Goal: Task Accomplishment & Management: Manage account settings

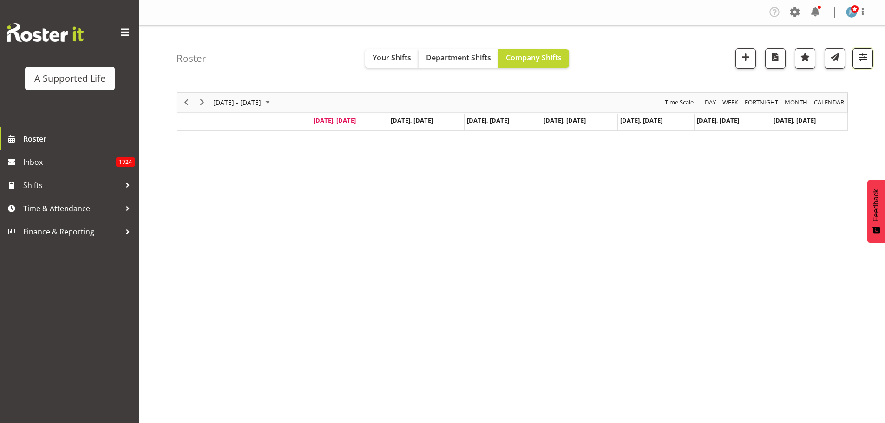
click at [860, 61] on span "button" at bounding box center [862, 57] width 12 height 12
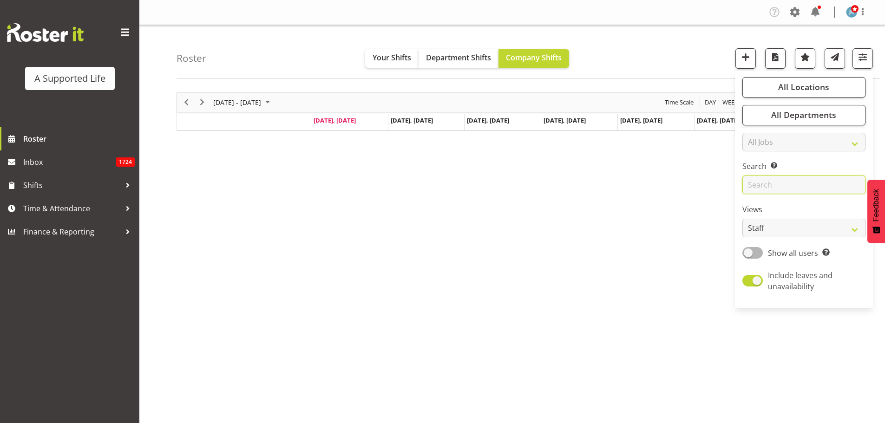
click at [782, 188] on input "text" at bounding box center [803, 185] width 123 height 19
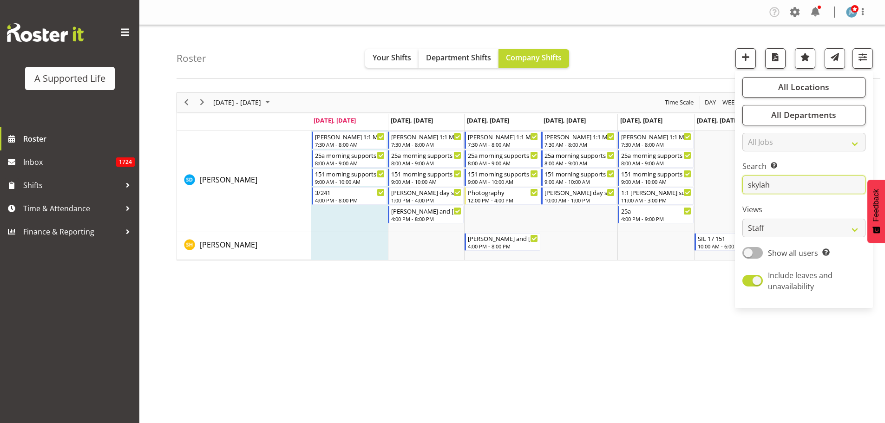
type input "skylah"
click at [675, 310] on div "August 18 - 24, 2025 Today Day Week Fortnight Month calendar Month Agenda Time …" at bounding box center [530, 271] width 708 height 372
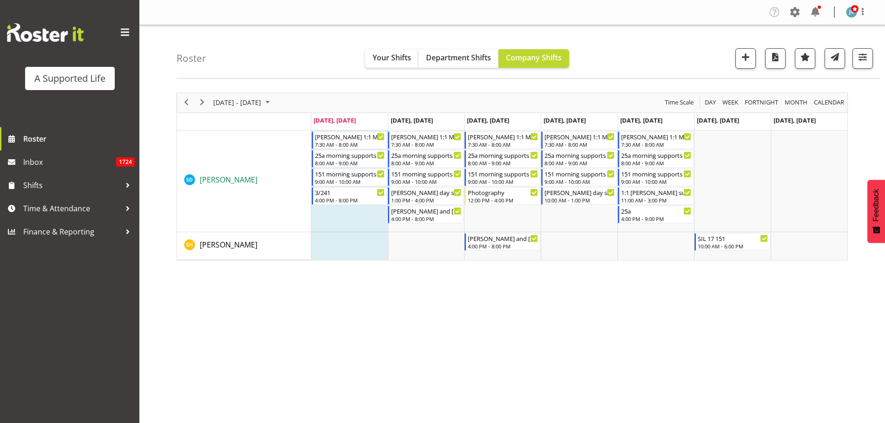
click at [229, 183] on span "[PERSON_NAME]" at bounding box center [229, 180] width 58 height 10
click at [425, 144] on div "7:30 AM - 8:00 AM" at bounding box center [426, 143] width 71 height 7
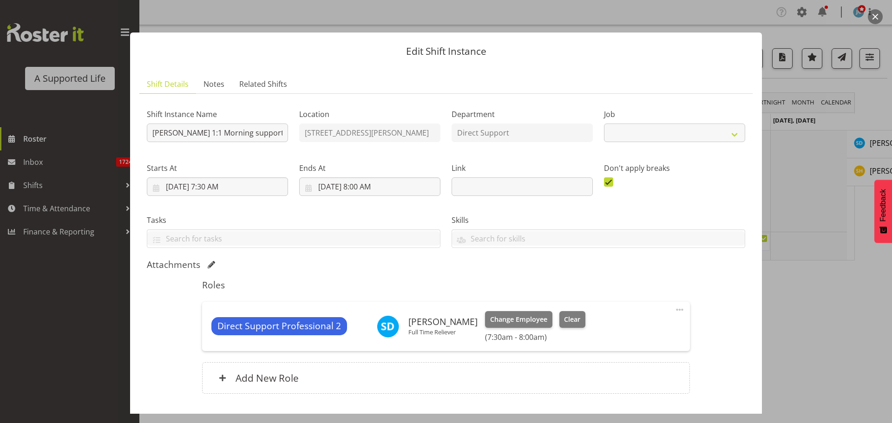
select select "4112"
click at [577, 326] on button "Clear" at bounding box center [572, 319] width 26 height 17
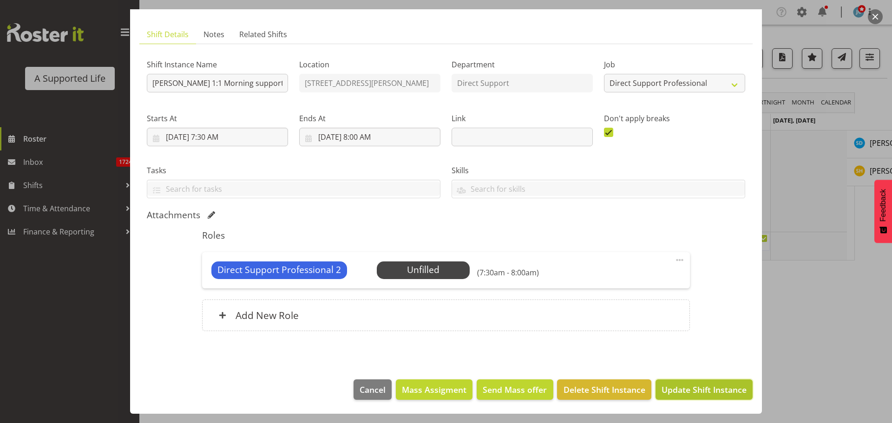
click at [677, 389] on span "Update Shift Instance" at bounding box center [703, 390] width 85 height 12
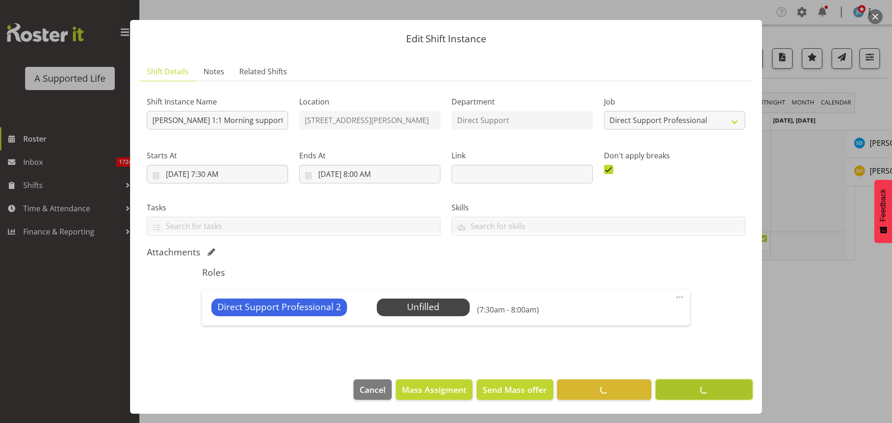
scroll to position [13, 0]
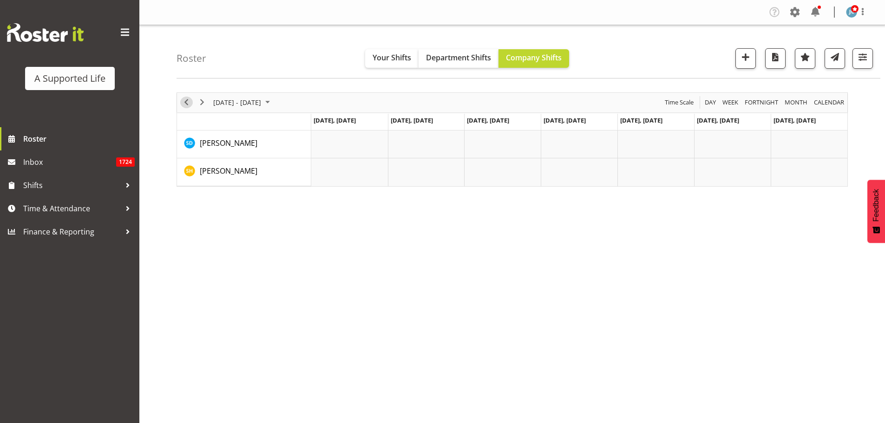
click at [185, 101] on span "Previous" at bounding box center [186, 103] width 11 height 12
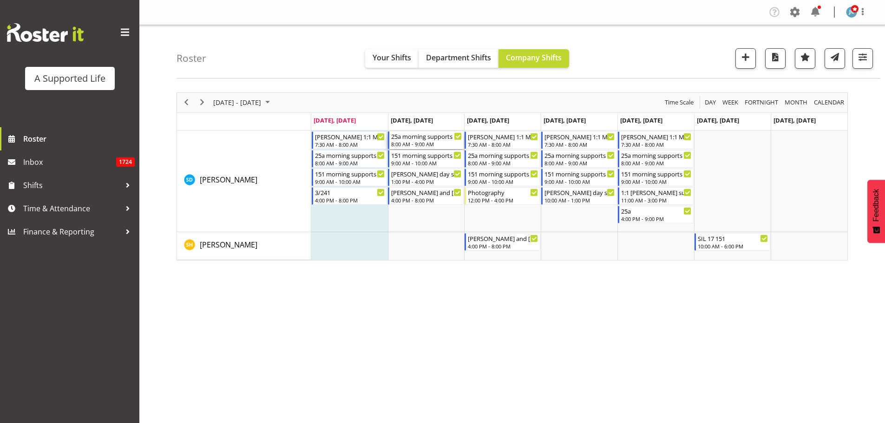
click at [428, 143] on div "8:00 AM - 9:00 AM" at bounding box center [426, 143] width 71 height 7
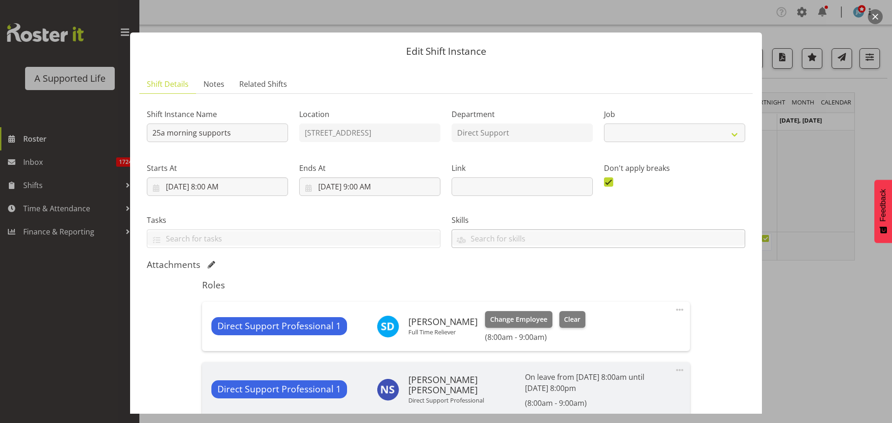
select select "4112"
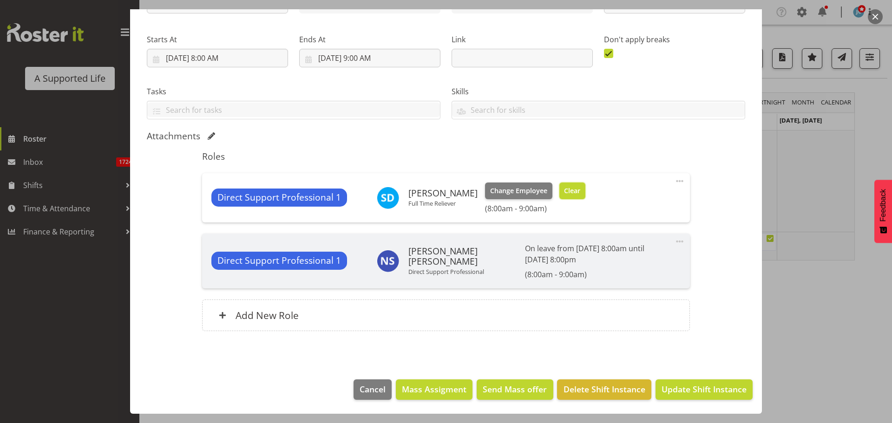
click at [573, 192] on span "Clear" at bounding box center [572, 191] width 16 height 10
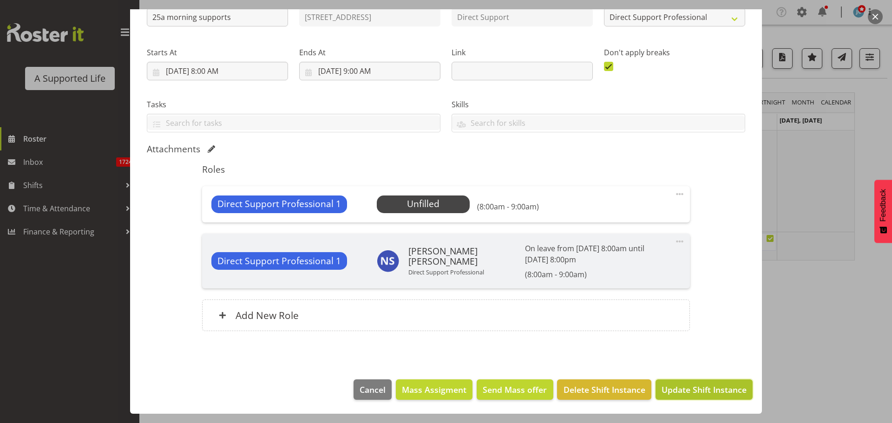
click at [692, 383] on button "Update Shift Instance" at bounding box center [703, 389] width 97 height 20
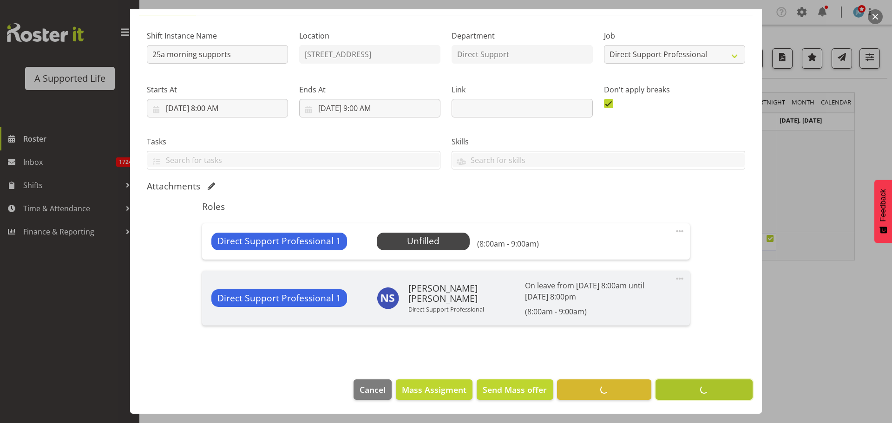
scroll to position [79, 0]
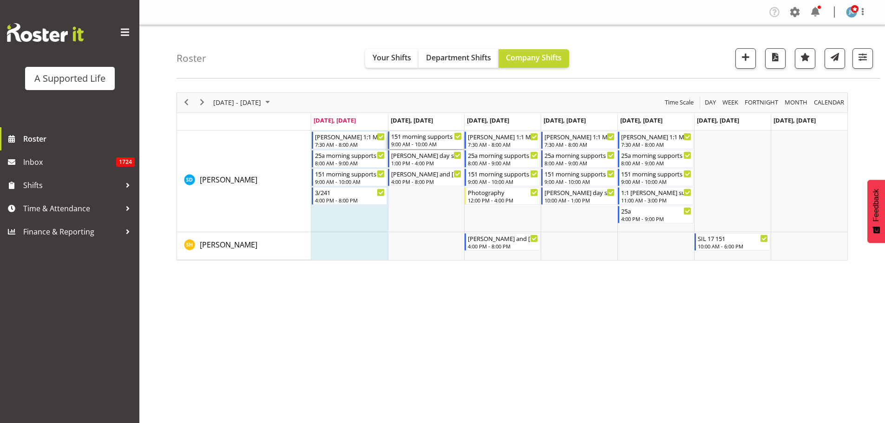
click at [444, 144] on div "9:00 AM - 10:00 AM" at bounding box center [426, 143] width 71 height 7
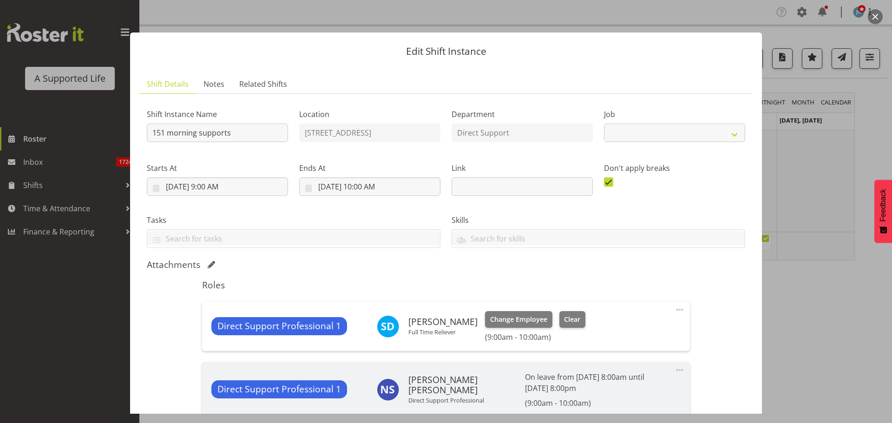
select select "4112"
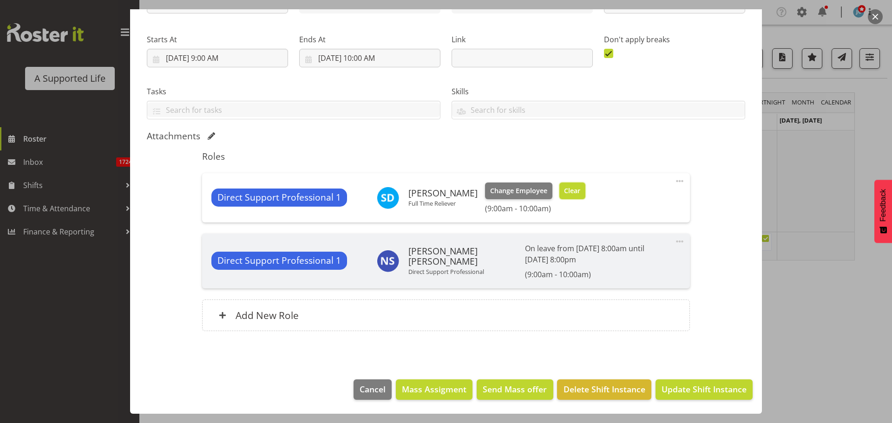
click at [564, 194] on span "Clear" at bounding box center [572, 191] width 16 height 10
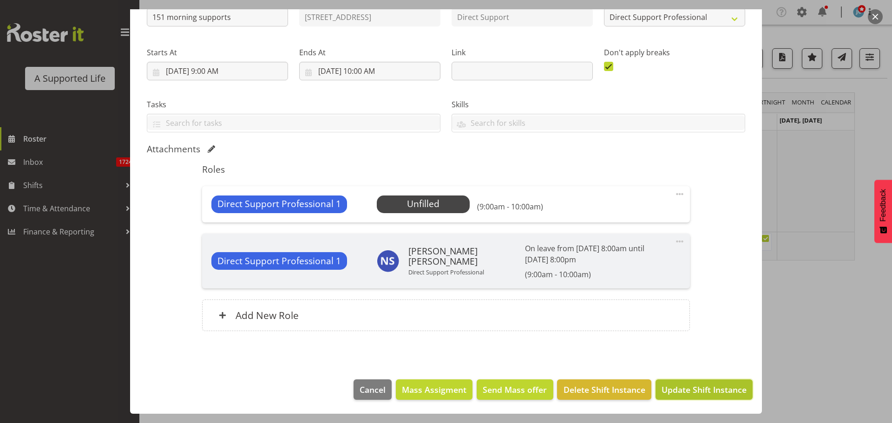
click at [711, 392] on span "Update Shift Instance" at bounding box center [703, 390] width 85 height 12
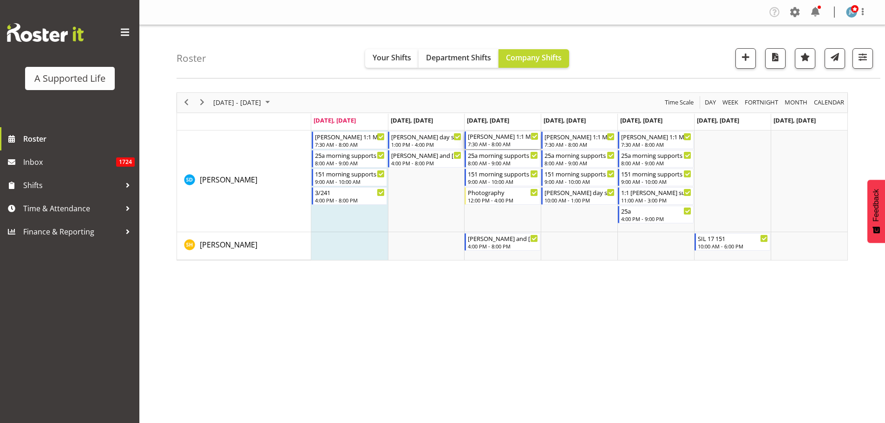
click at [492, 145] on div "7:30 AM - 8:00 AM" at bounding box center [503, 143] width 71 height 7
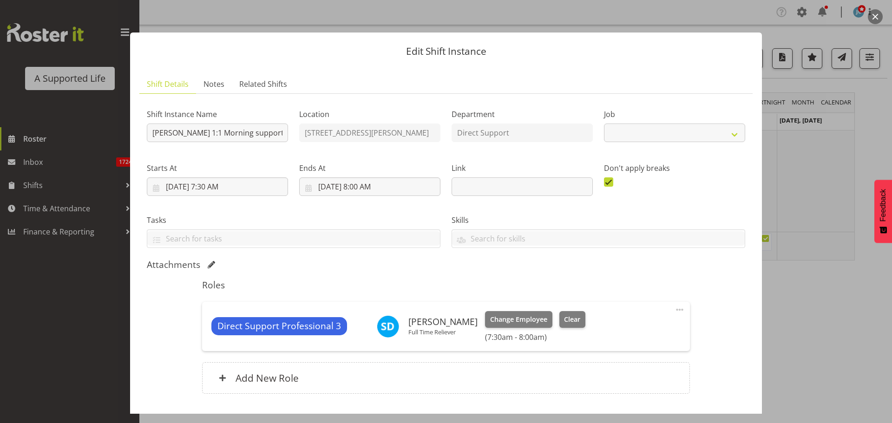
select select "4112"
click at [574, 320] on span "Clear" at bounding box center [572, 319] width 16 height 10
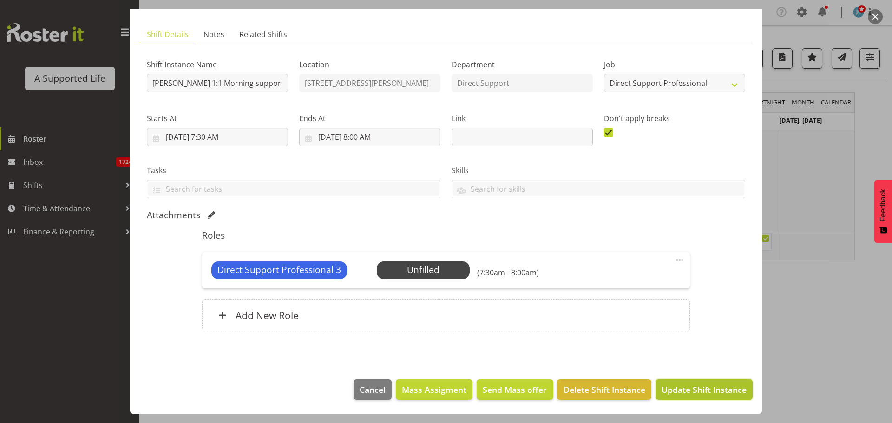
click at [661, 391] on span "Update Shift Instance" at bounding box center [703, 390] width 85 height 12
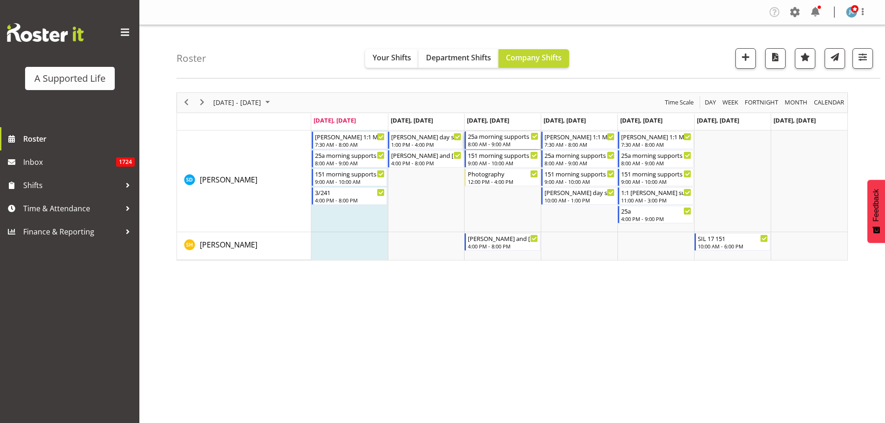
click at [522, 140] on div "25a morning supports" at bounding box center [503, 135] width 71 height 9
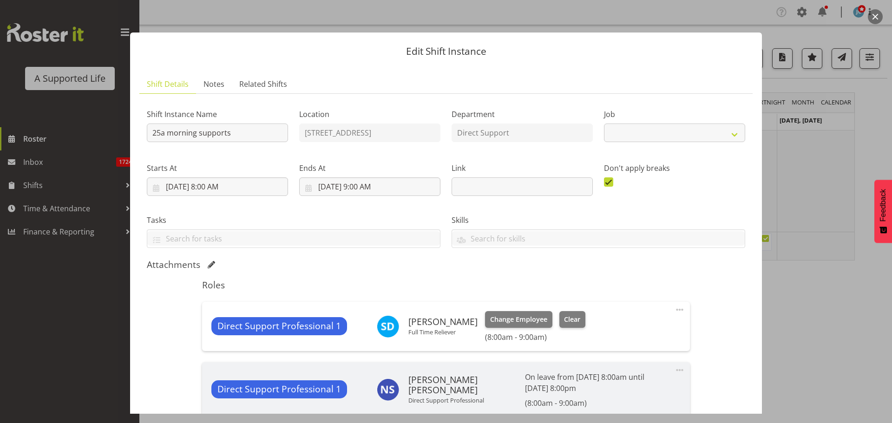
select select "4112"
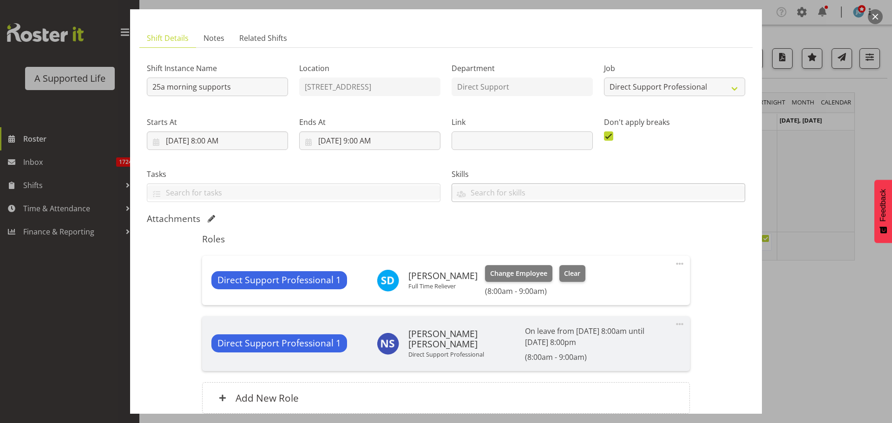
scroll to position [62, 0]
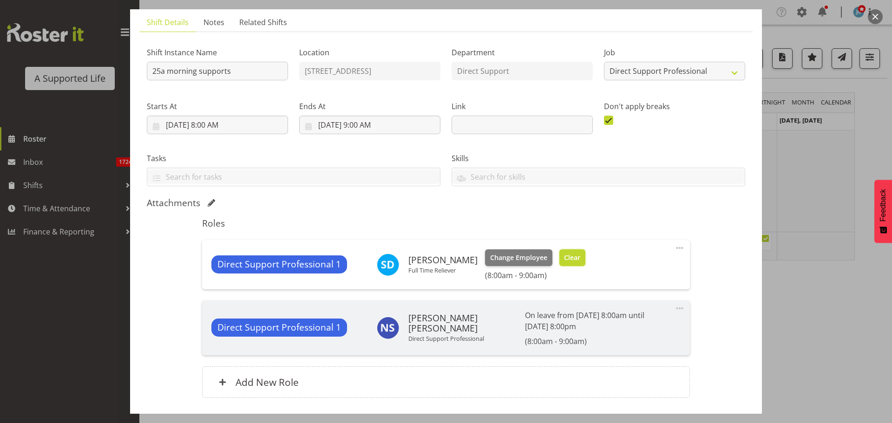
click at [568, 263] on button "Clear" at bounding box center [572, 257] width 26 height 17
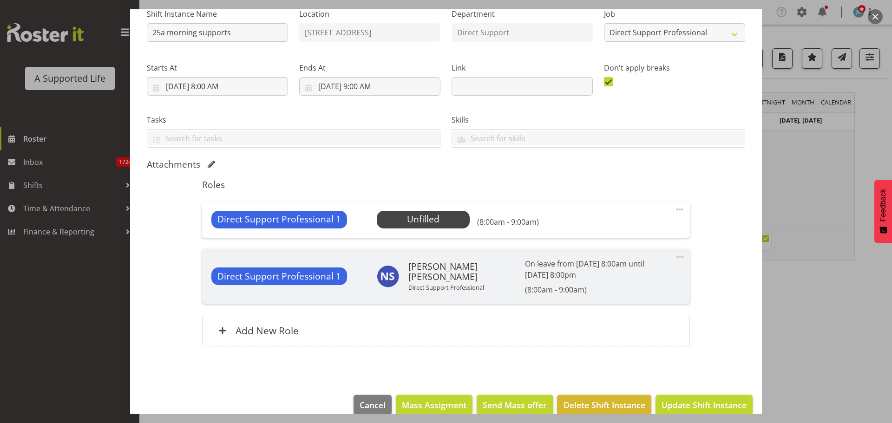
scroll to position [116, 0]
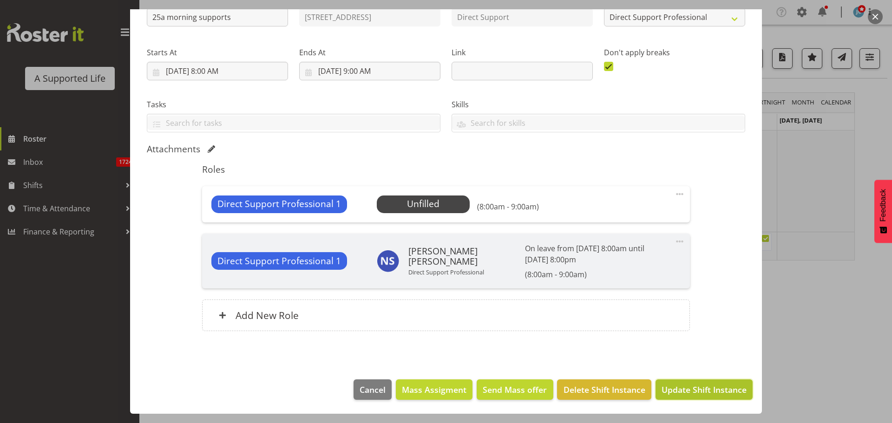
click at [673, 393] on span "Update Shift Instance" at bounding box center [703, 390] width 85 height 12
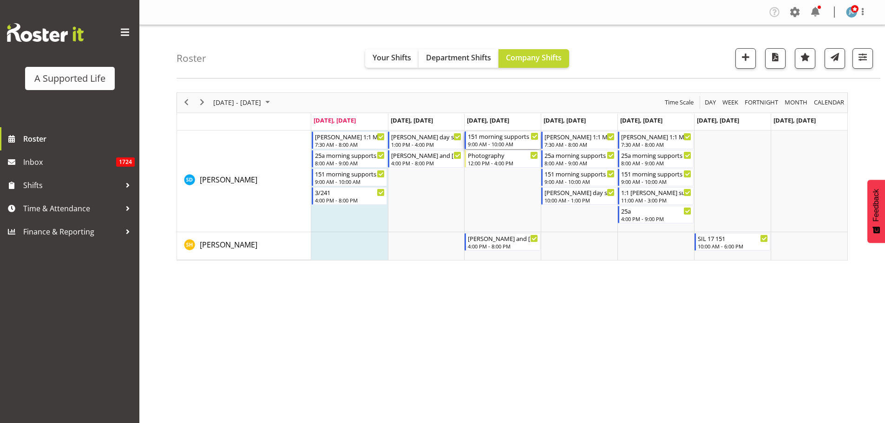
click at [512, 144] on div "9:00 AM - 10:00 AM" at bounding box center [503, 143] width 71 height 7
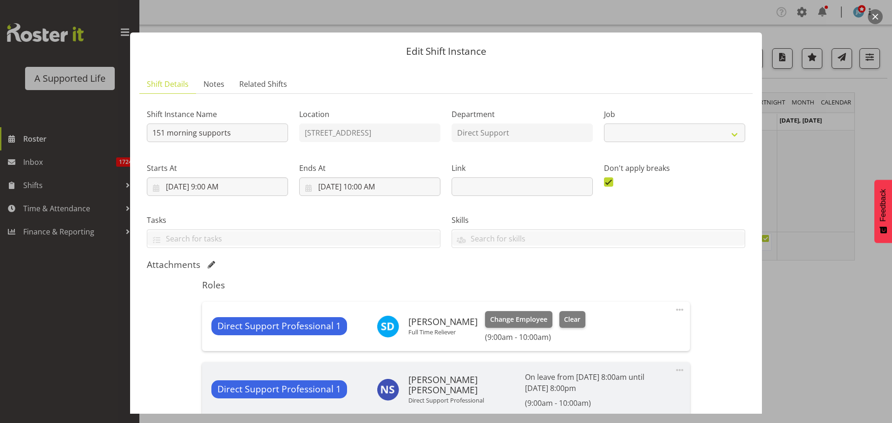
select select "4112"
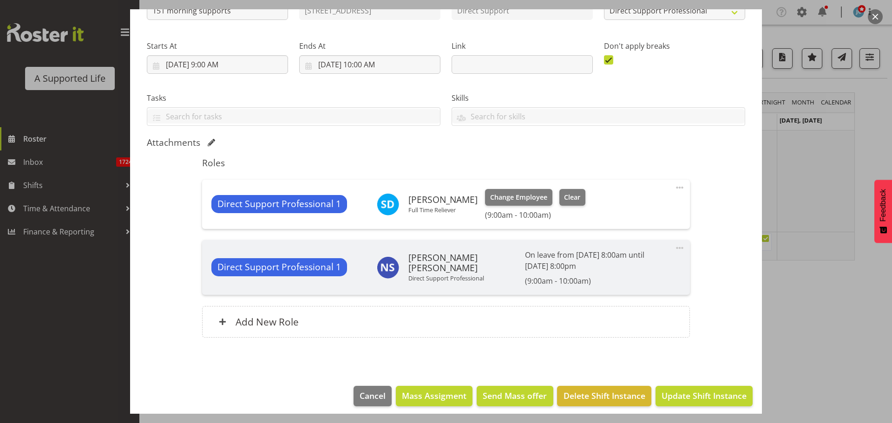
scroll to position [129, 0]
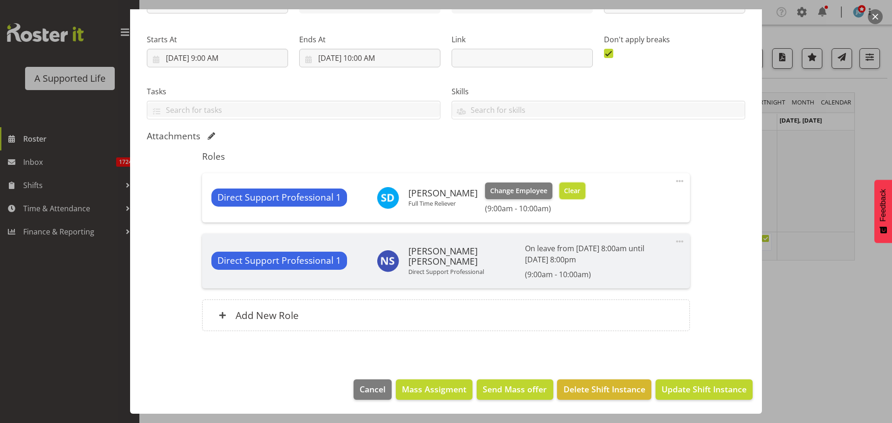
click at [575, 192] on span "Clear" at bounding box center [572, 191] width 16 height 10
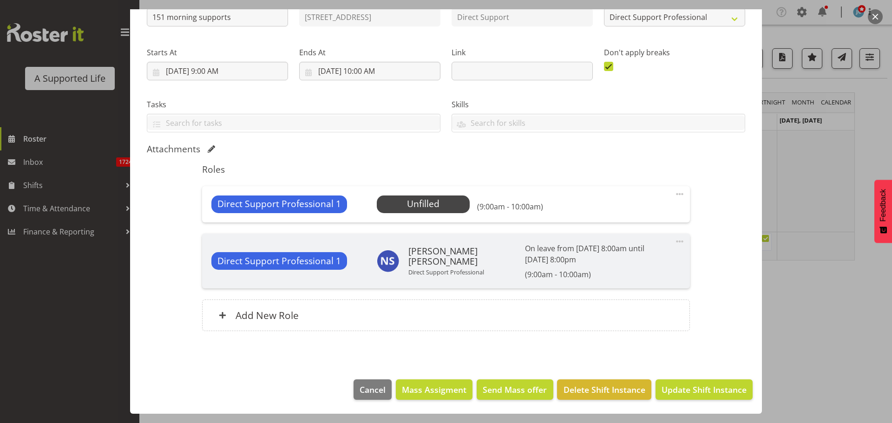
scroll to position [116, 0]
click at [710, 385] on span "Update Shift Instance" at bounding box center [703, 390] width 85 height 12
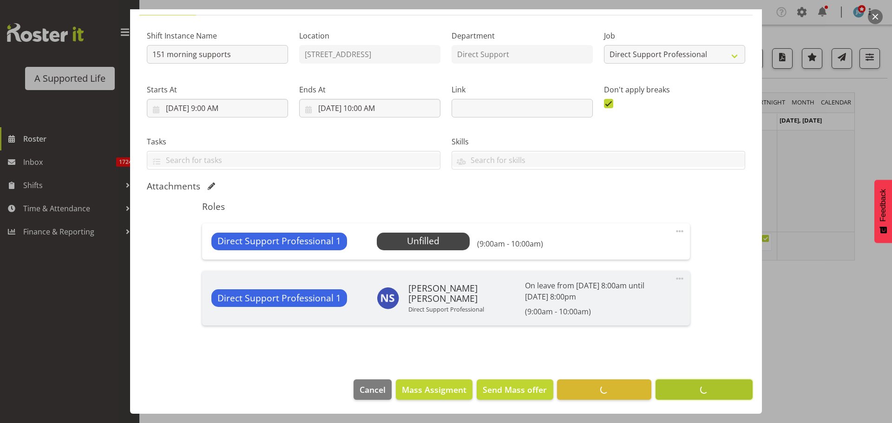
scroll to position [79, 0]
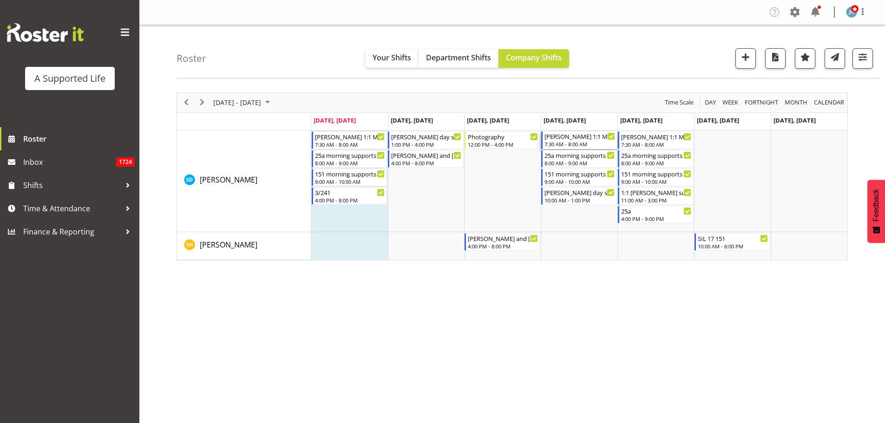
click at [581, 144] on div "7:30 AM - 8:00 AM" at bounding box center [579, 143] width 71 height 7
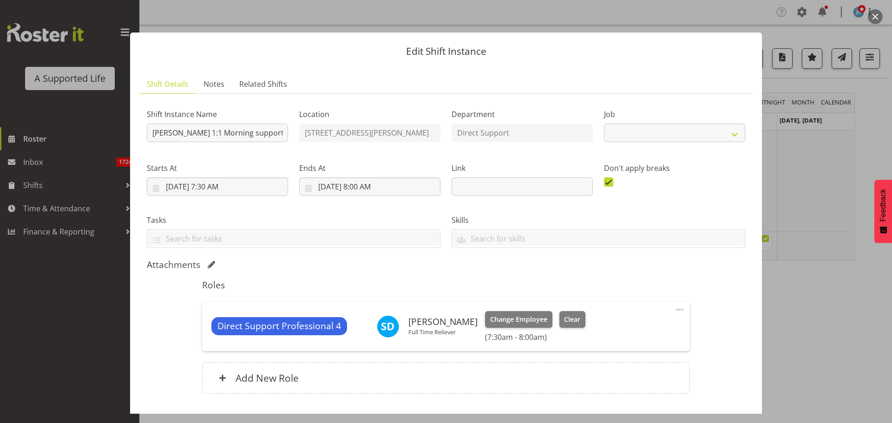
select select "4112"
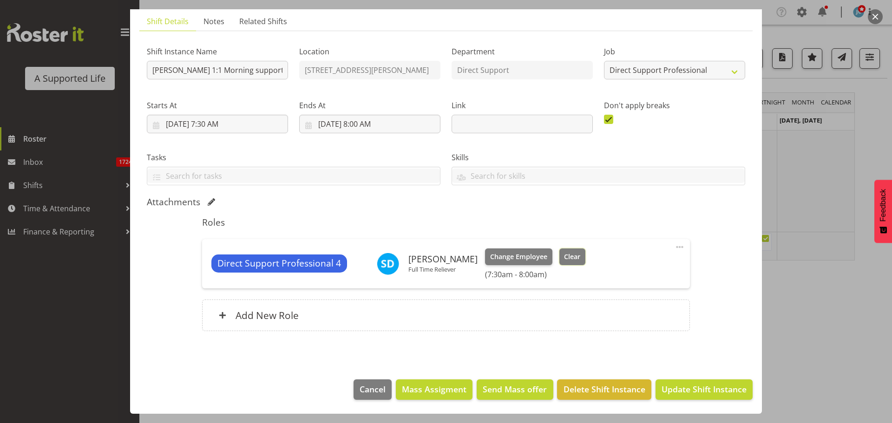
click at [578, 259] on button "Clear" at bounding box center [572, 256] width 26 height 17
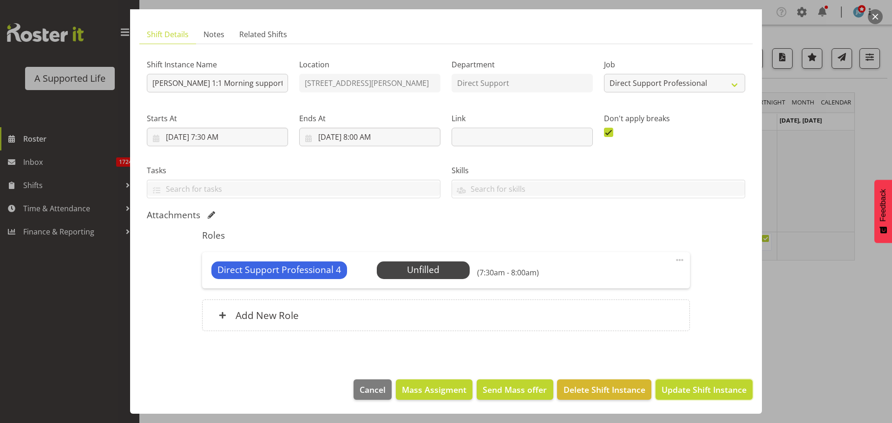
click at [707, 389] on span "Update Shift Instance" at bounding box center [703, 390] width 85 height 12
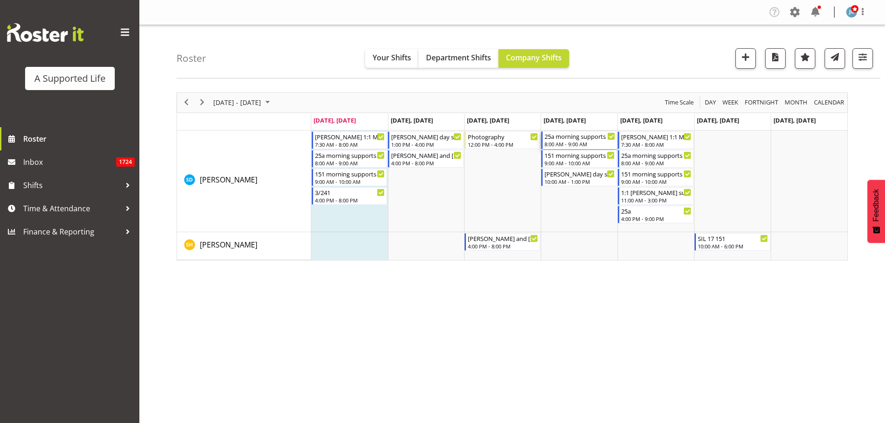
click at [593, 142] on div "8:00 AM - 9:00 AM" at bounding box center [579, 143] width 71 height 7
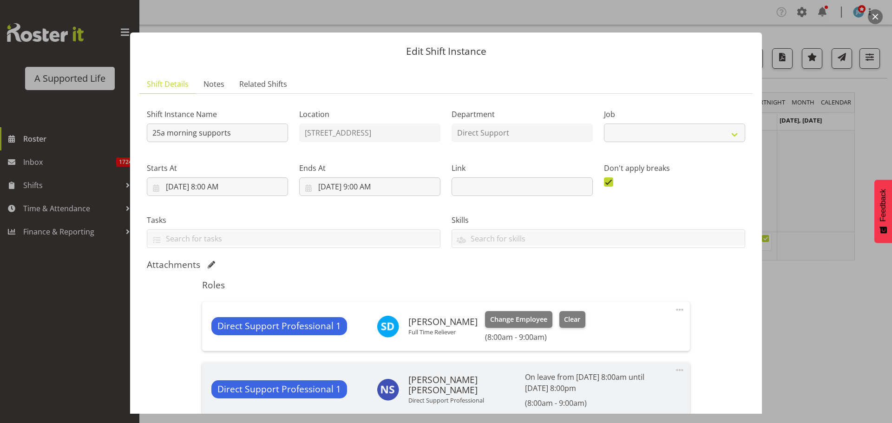
select select "4112"
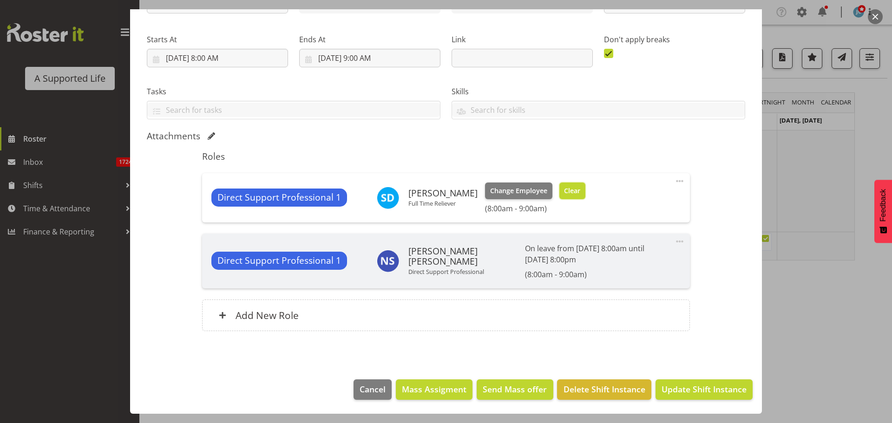
click at [571, 193] on span "Clear" at bounding box center [572, 191] width 16 height 10
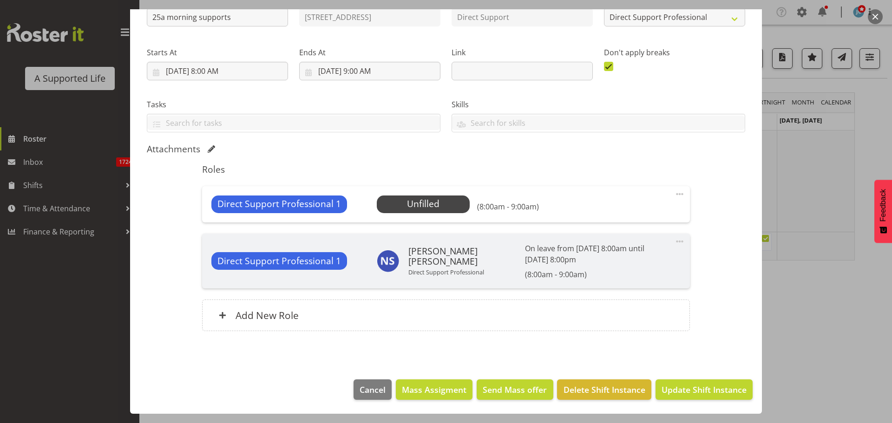
scroll to position [116, 0]
click at [714, 402] on footer "Cancel Mass Assigment Send Mass offer Delete Shift Instance Update Shift Instan…" at bounding box center [446, 392] width 632 height 44
click at [715, 390] on span "Update Shift Instance" at bounding box center [703, 390] width 85 height 12
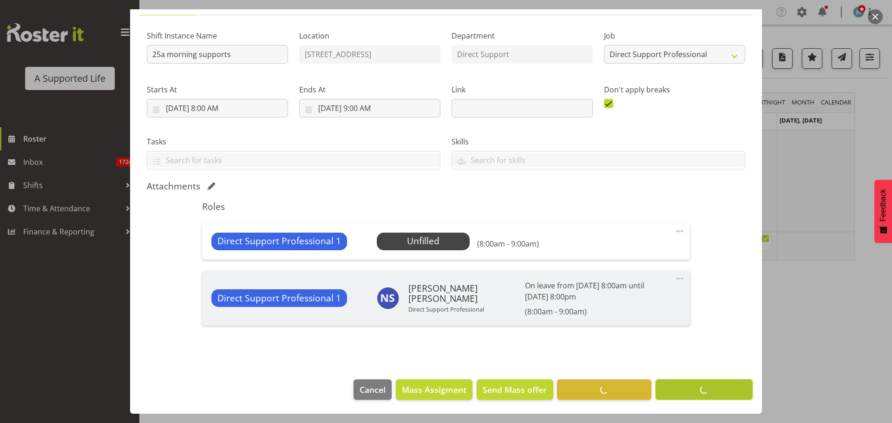
scroll to position [79, 0]
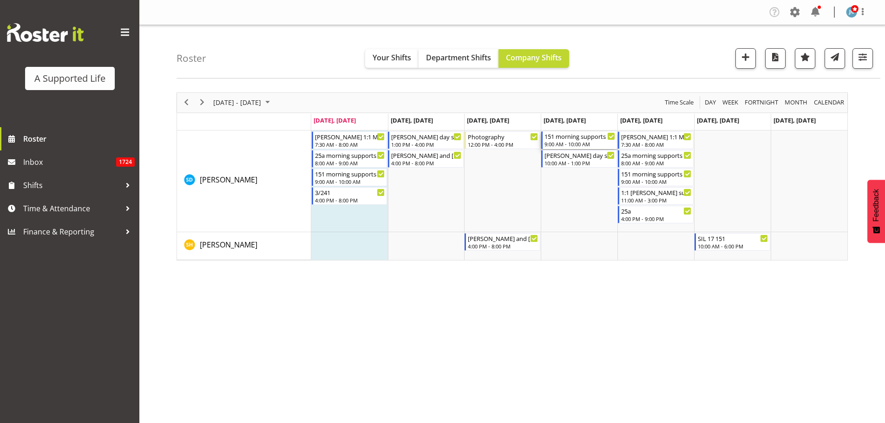
click at [588, 143] on div "9:00 AM - 10:00 AM" at bounding box center [579, 143] width 71 height 7
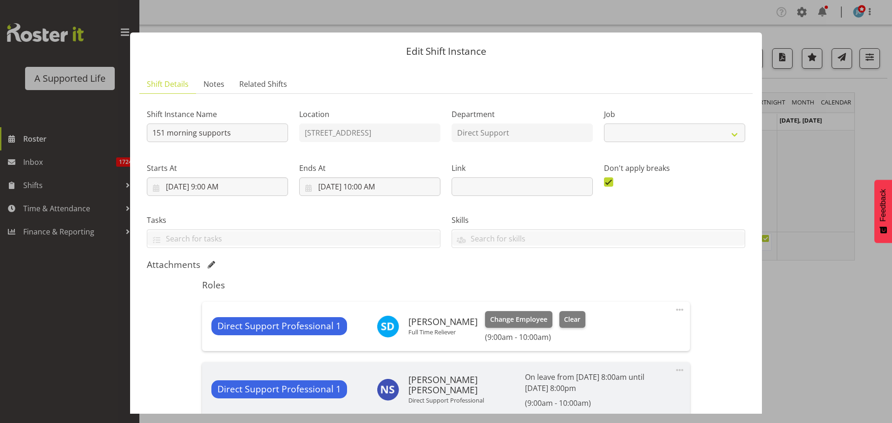
select select "4112"
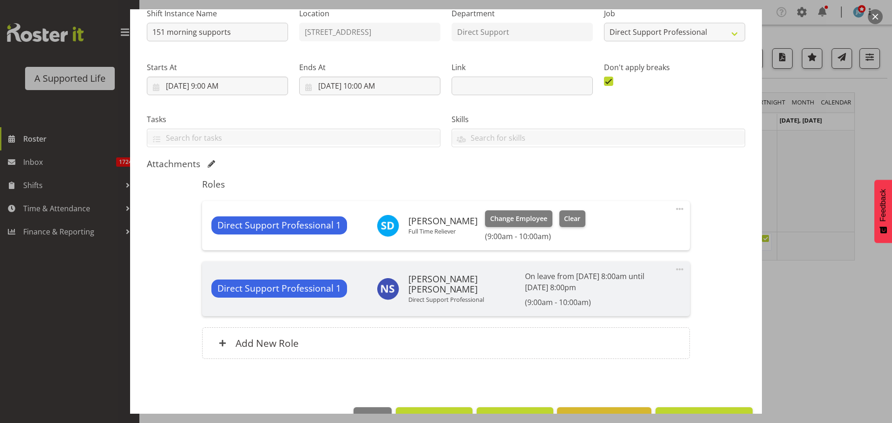
scroll to position [129, 0]
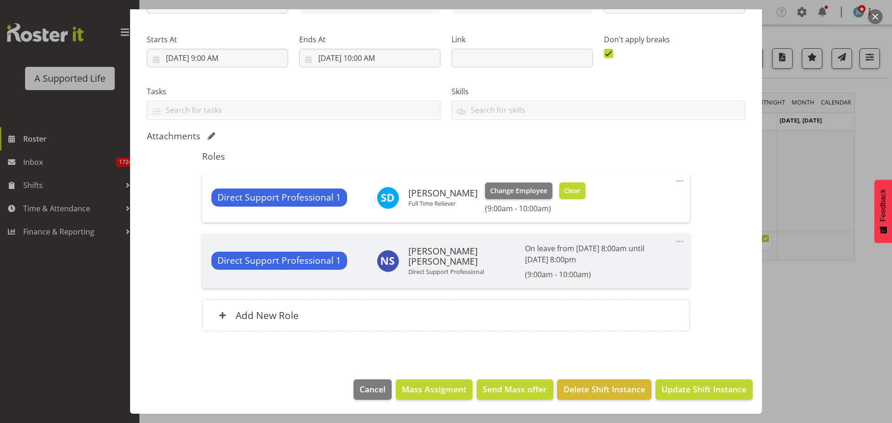
click at [569, 192] on span "Clear" at bounding box center [572, 191] width 16 height 10
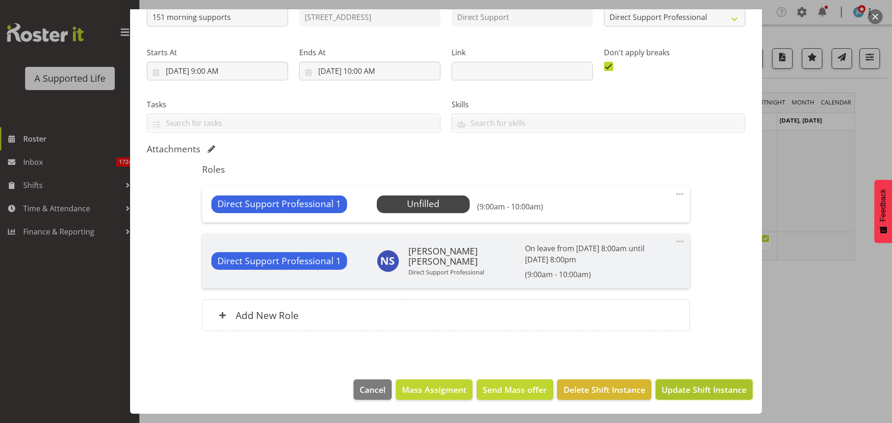
click at [718, 386] on span "Update Shift Instance" at bounding box center [703, 390] width 85 height 12
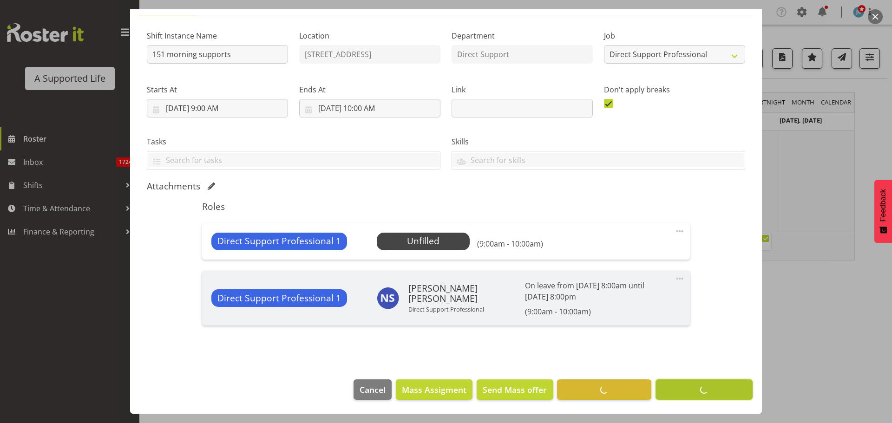
scroll to position [79, 0]
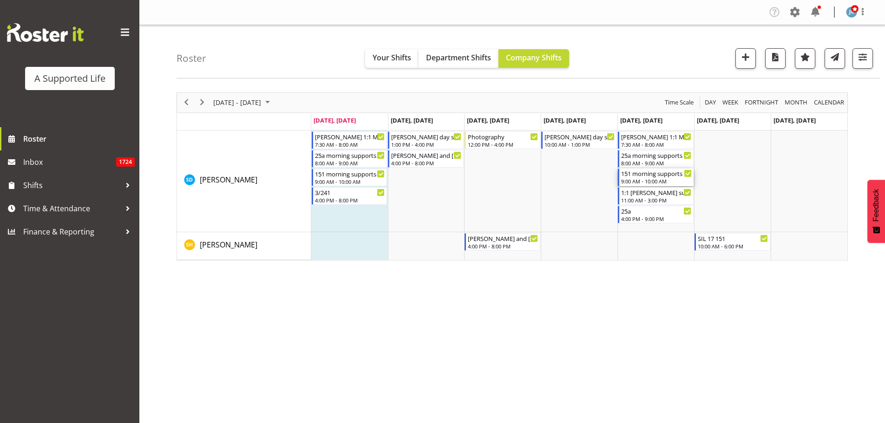
click at [679, 178] on div "151 morning supports 9:00 AM - 10:00 AM" at bounding box center [656, 178] width 71 height 18
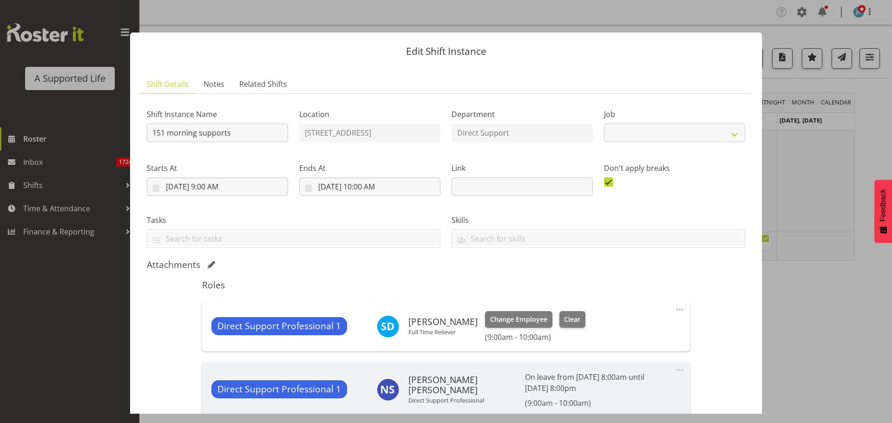
select select "4112"
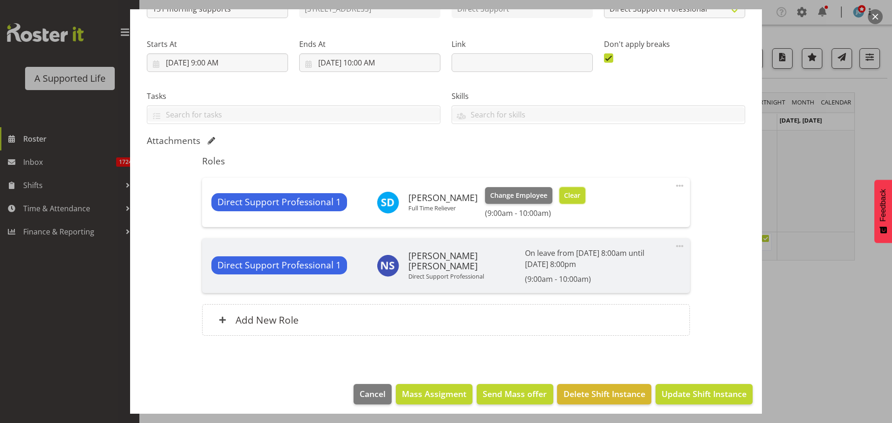
click at [564, 197] on span "Clear" at bounding box center [572, 195] width 16 height 10
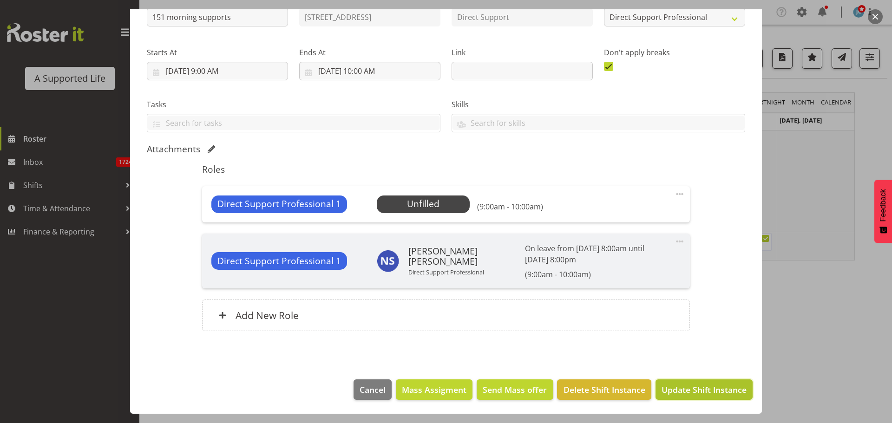
click at [712, 389] on span "Update Shift Instance" at bounding box center [703, 390] width 85 height 12
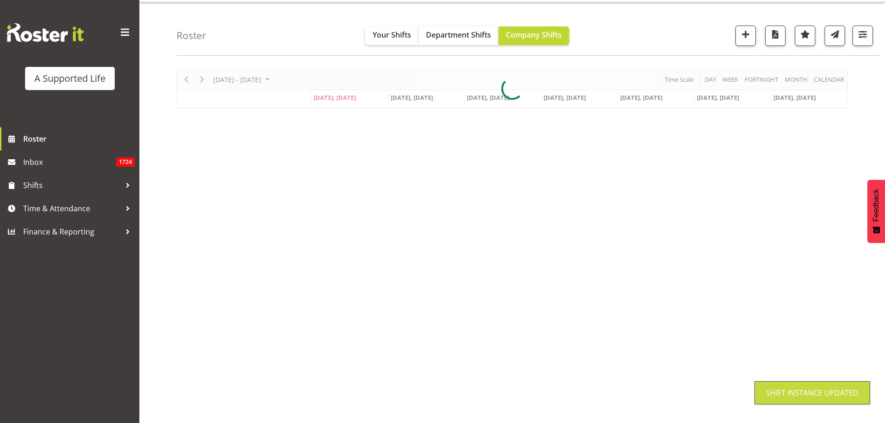
scroll to position [34, 0]
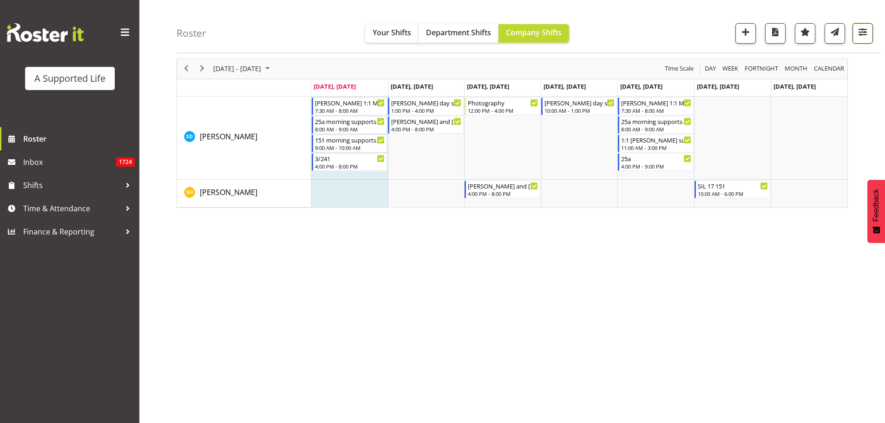
click at [861, 31] on span "button" at bounding box center [862, 32] width 12 height 12
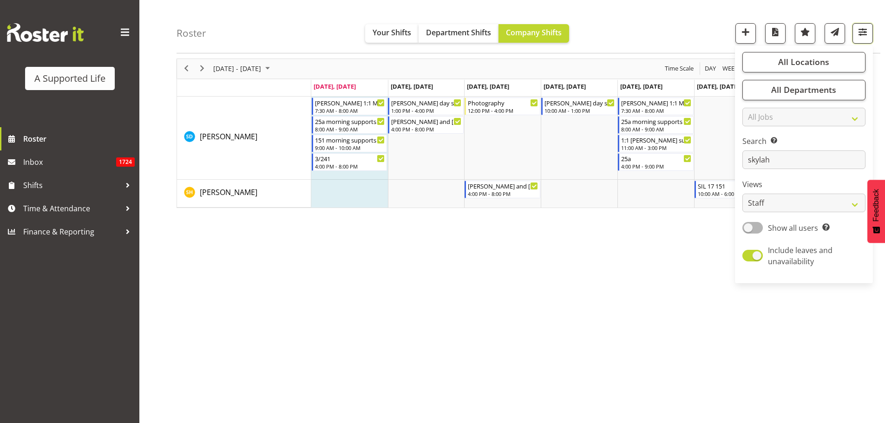
click at [861, 31] on span "button" at bounding box center [862, 32] width 12 height 12
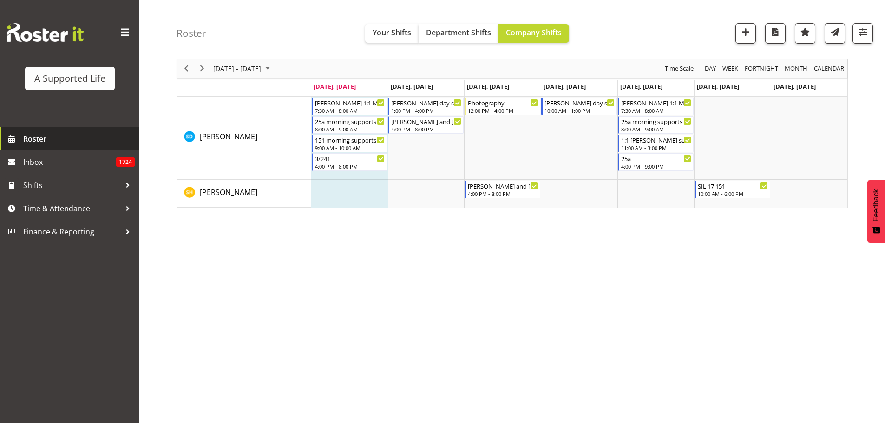
click at [62, 130] on link "Roster" at bounding box center [69, 138] width 139 height 23
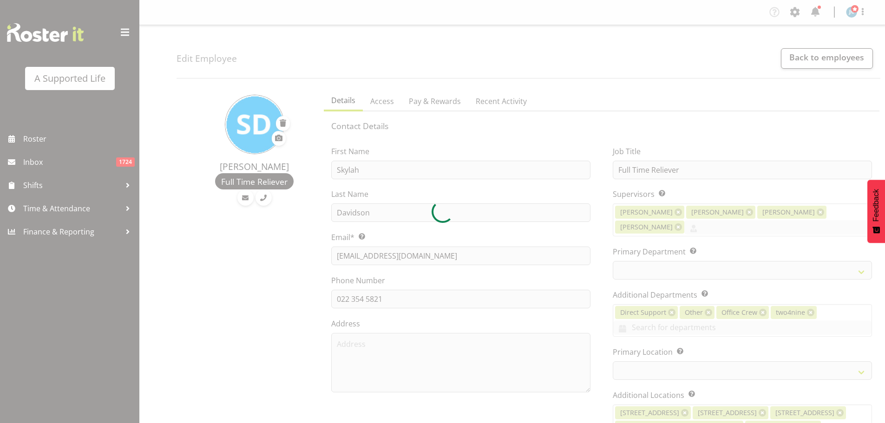
select select "TimelineWeek"
select select
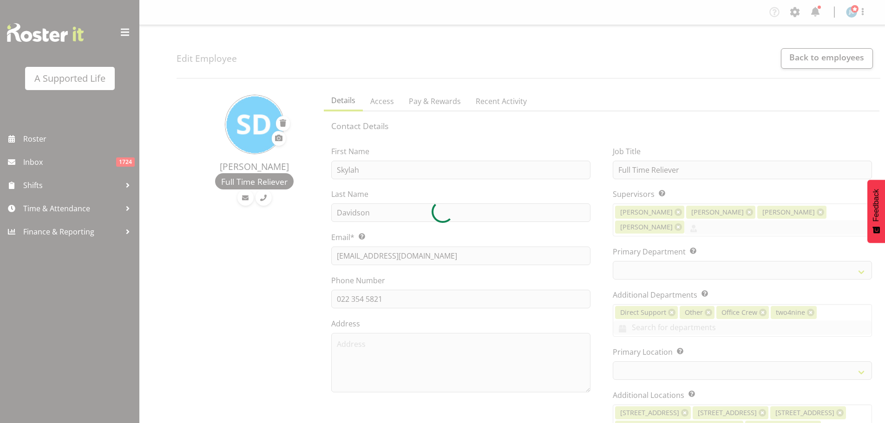
select select
select select "959"
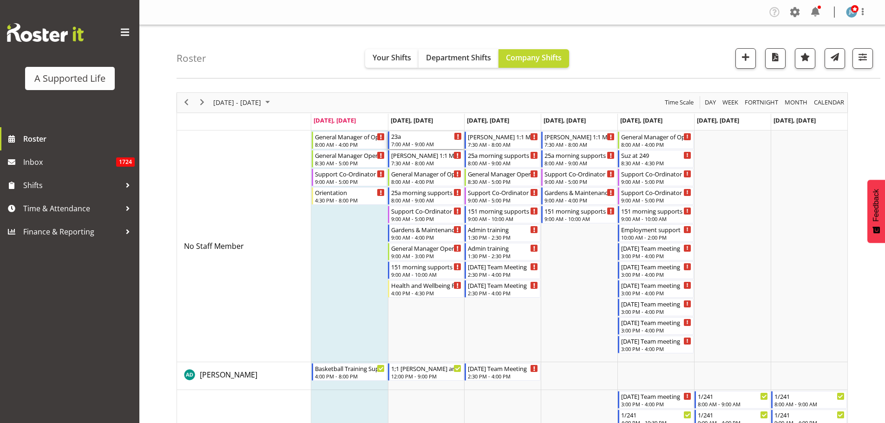
click at [418, 144] on div "7:00 AM - 9:00 AM" at bounding box center [426, 143] width 71 height 7
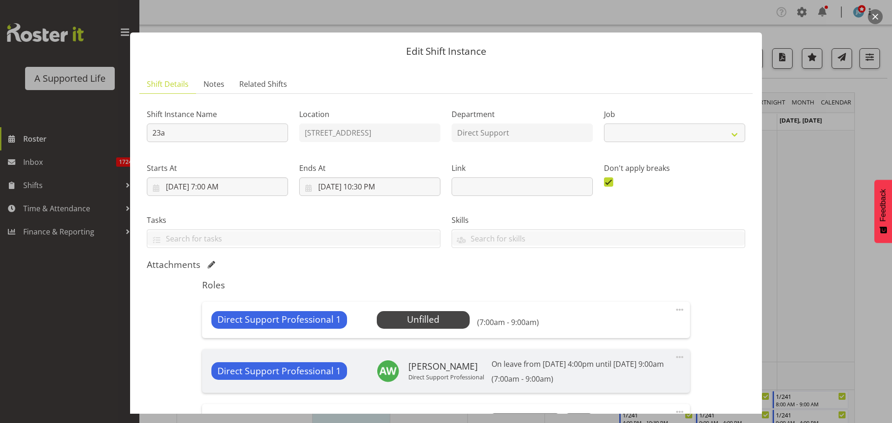
select select "4112"
click at [874, 16] on button "button" at bounding box center [875, 16] width 15 height 15
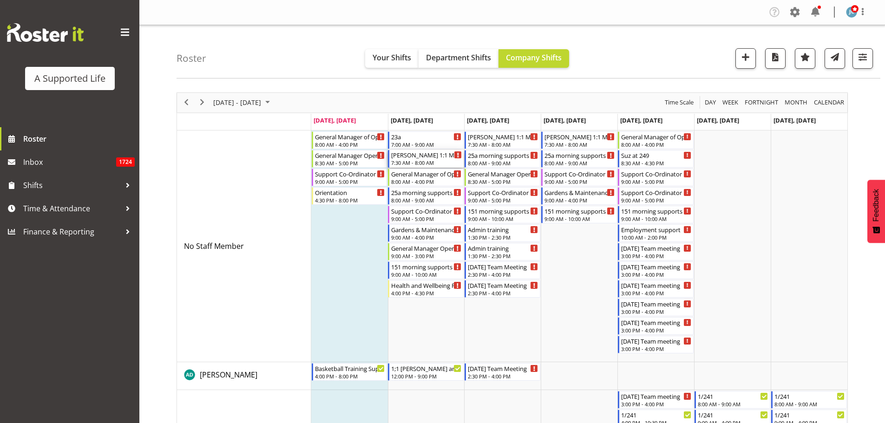
click at [420, 159] on div "Adam 1:1 Morning supports 7:30 AM - 8:00 AM" at bounding box center [426, 159] width 71 height 18
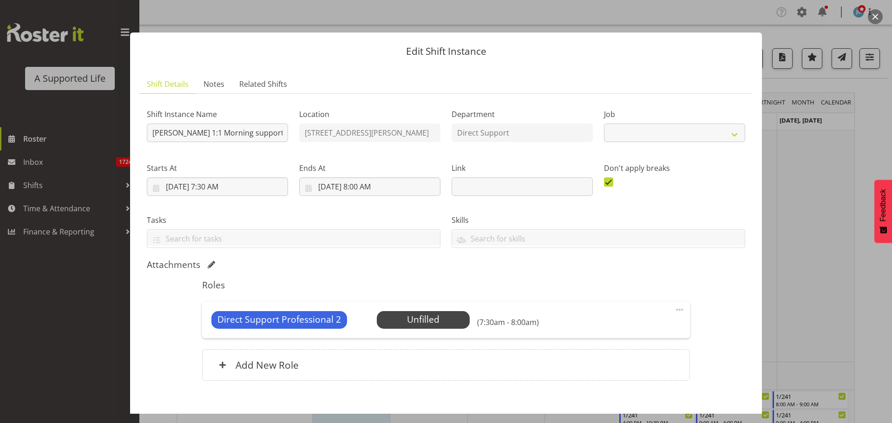
select select "4112"
click at [442, 314] on span "Select Employee" at bounding box center [422, 319] width 69 height 13
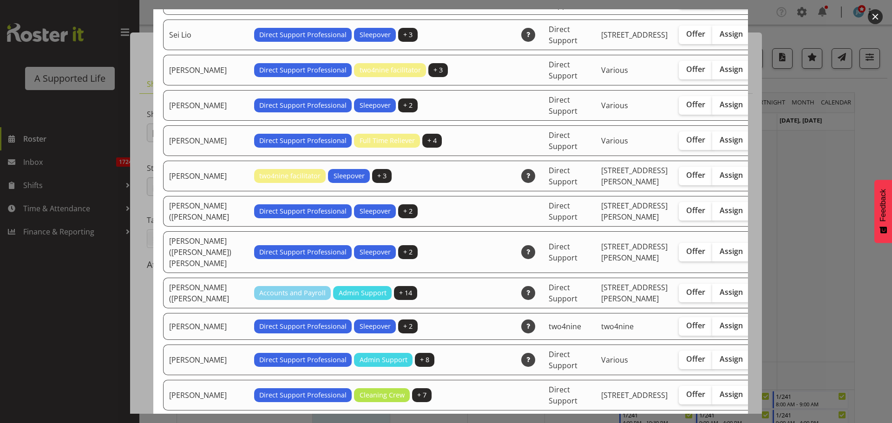
scroll to position [2601, 0]
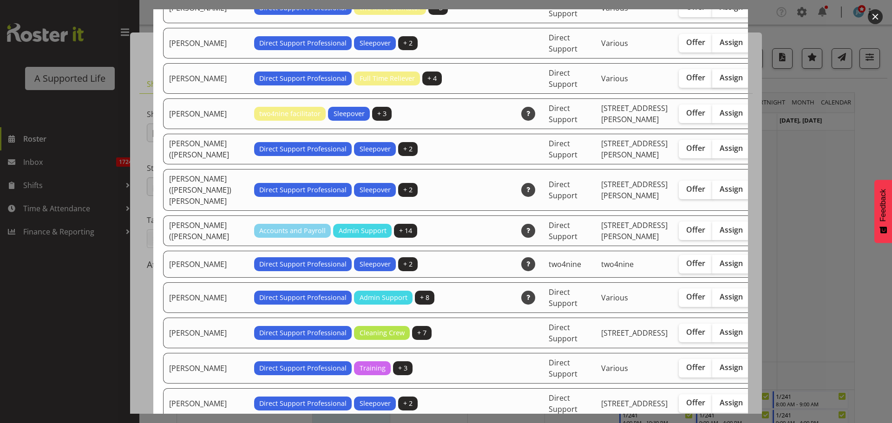
click at [719, 82] on span "Assign" at bounding box center [730, 77] width 23 height 9
click at [712, 81] on input "Assign" at bounding box center [715, 78] width 6 height 6
checkbox input "true"
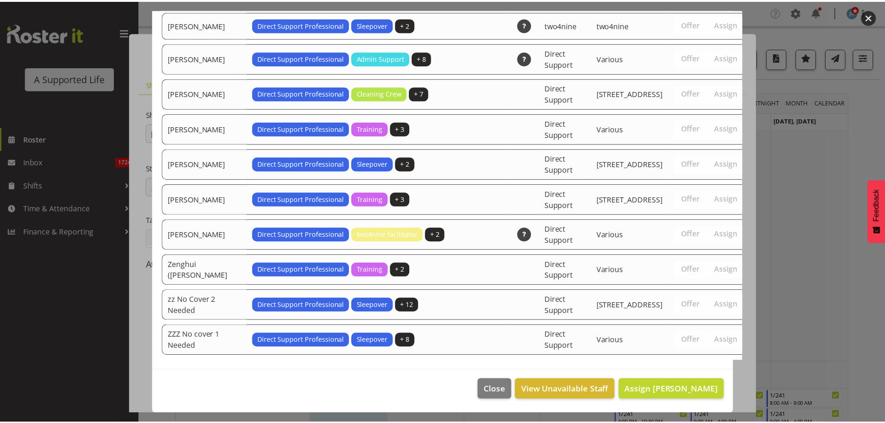
scroll to position [2996, 0]
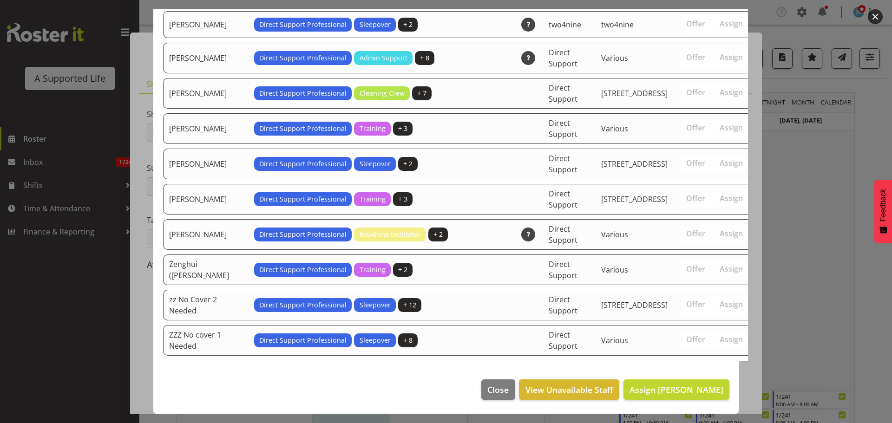
click at [694, 402] on footer "Close View Unavailable Staff Assign Skylah Davidson" at bounding box center [445, 392] width 585 height 44
click at [693, 395] on span "Assign Skylah Davidson" at bounding box center [676, 389] width 94 height 11
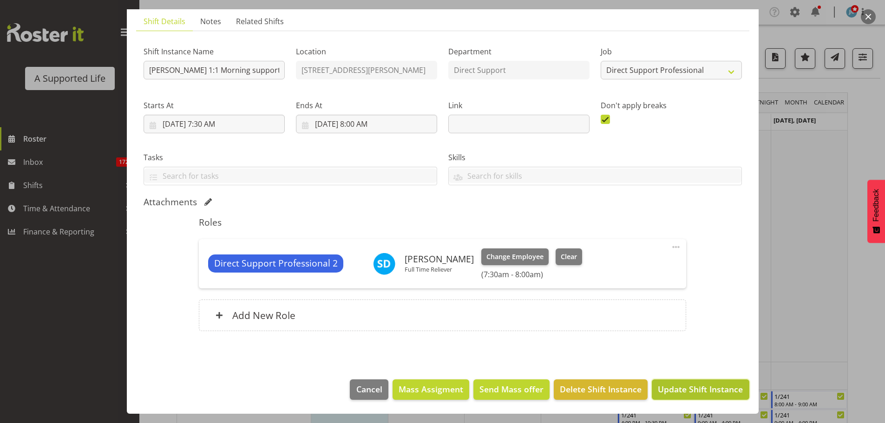
click at [692, 391] on span "Update Shift Instance" at bounding box center [700, 389] width 85 height 12
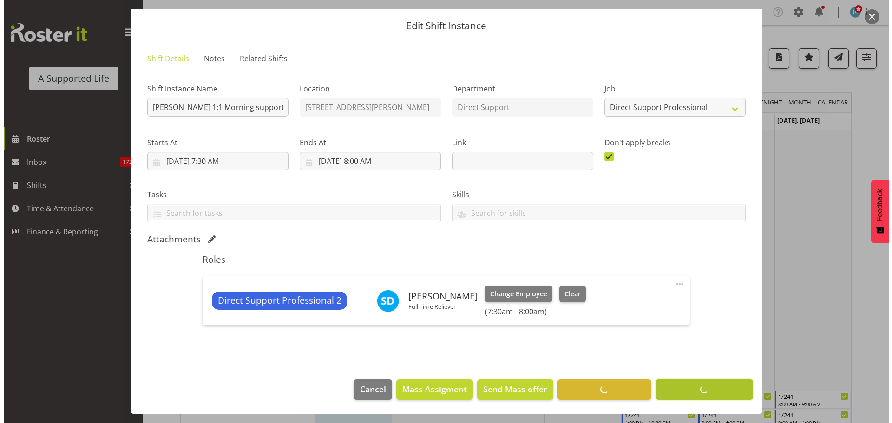
scroll to position [26, 0]
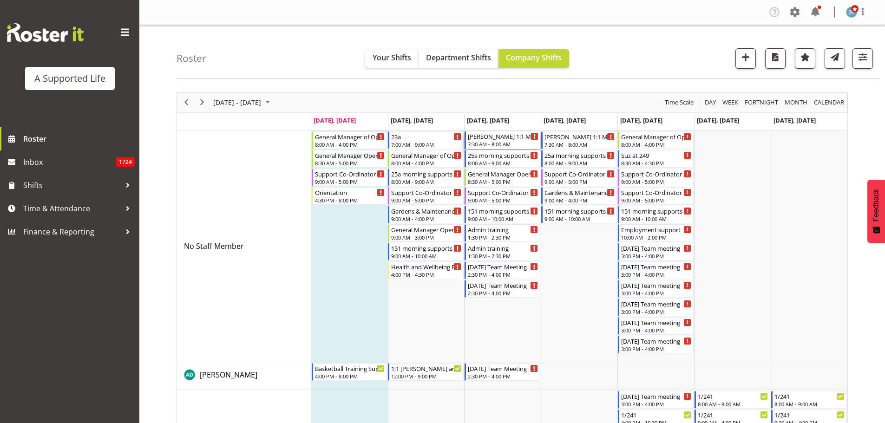
click at [483, 141] on div "7:30 AM - 8:00 AM" at bounding box center [503, 143] width 71 height 7
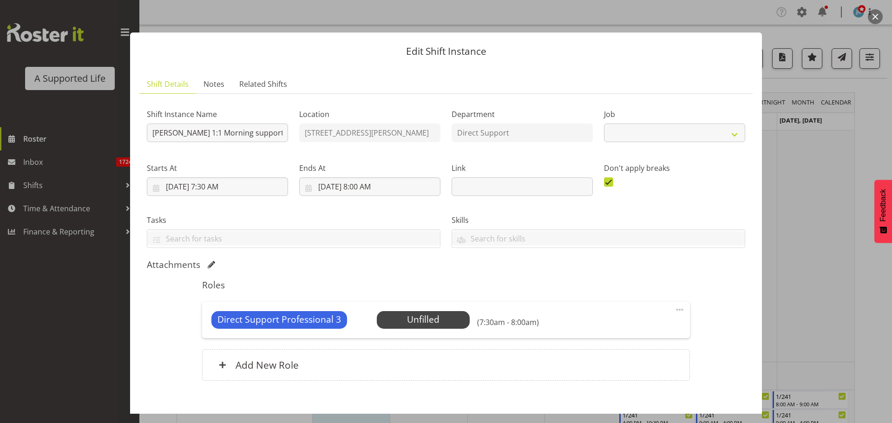
select select "4112"
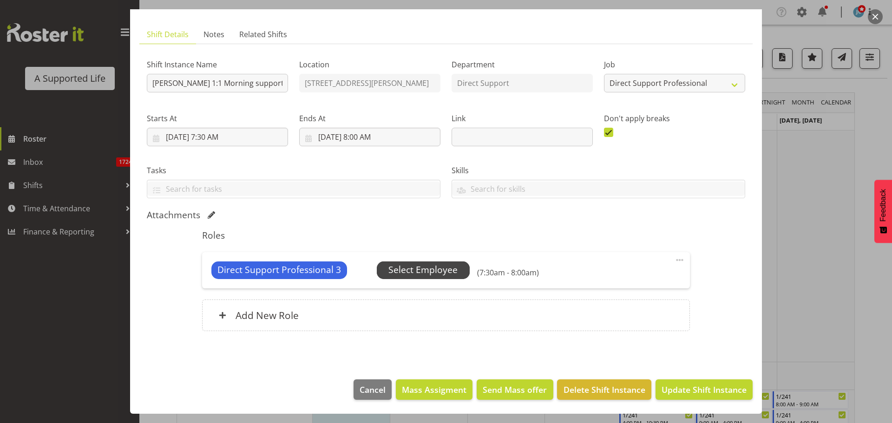
click at [412, 268] on span "Select Employee" at bounding box center [422, 269] width 69 height 13
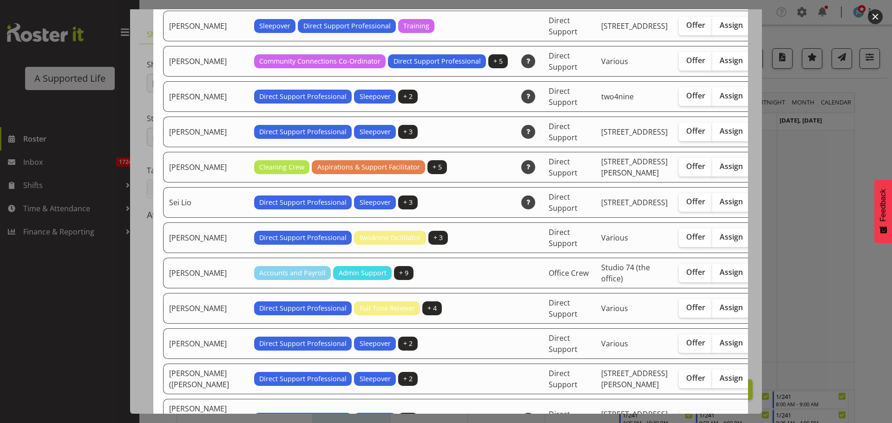
scroll to position [2601, 0]
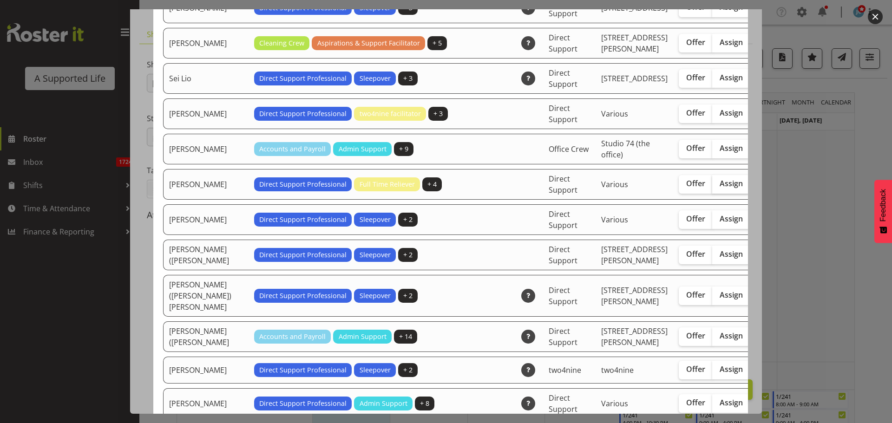
click at [719, 188] on span "Assign" at bounding box center [730, 183] width 23 height 9
click at [712, 187] on input "Assign" at bounding box center [715, 184] width 6 height 6
checkbox input "true"
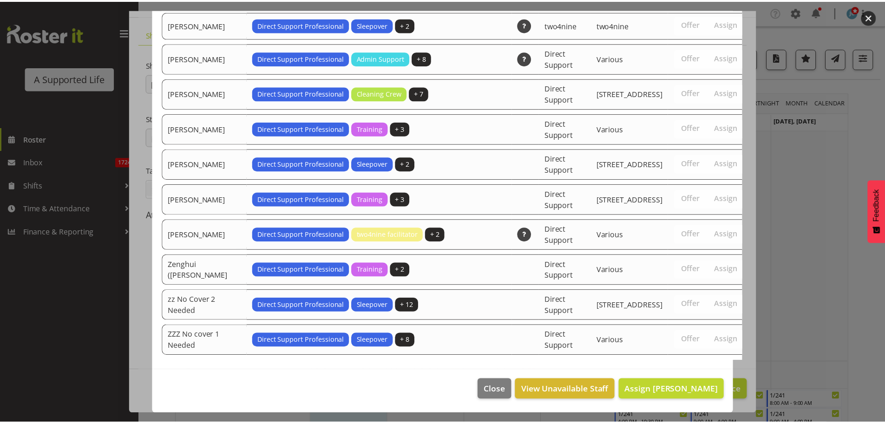
scroll to position [3109, 0]
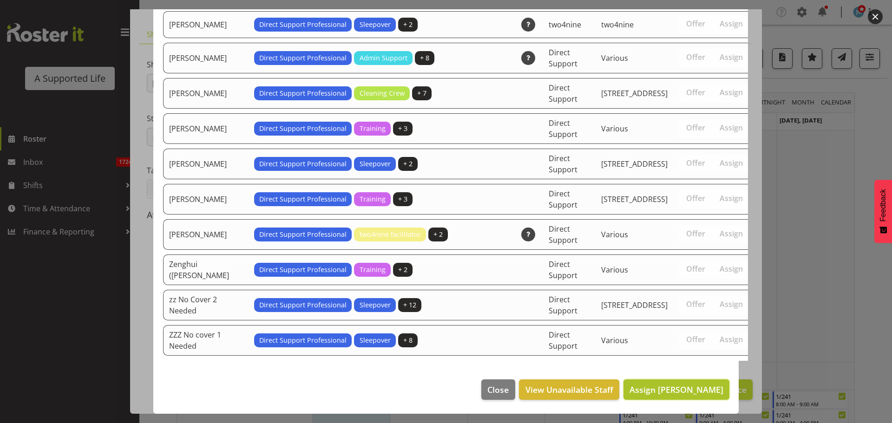
click at [680, 392] on span "Assign Skylah Davidson" at bounding box center [676, 389] width 94 height 11
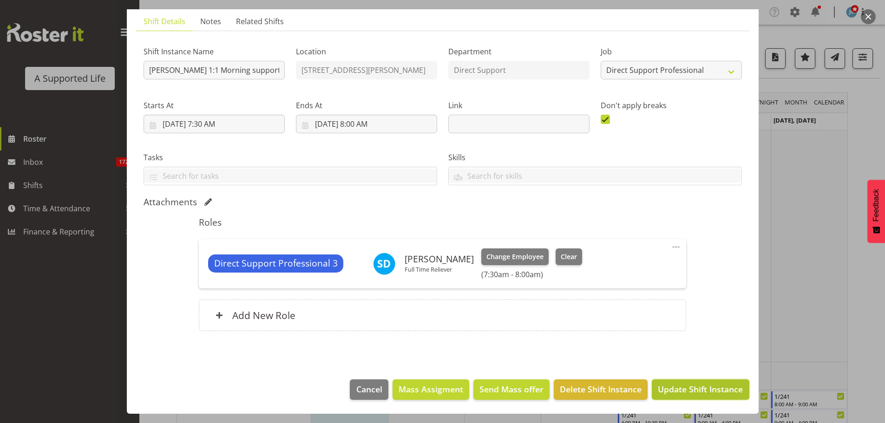
click at [692, 383] on button "Update Shift Instance" at bounding box center [700, 389] width 97 height 20
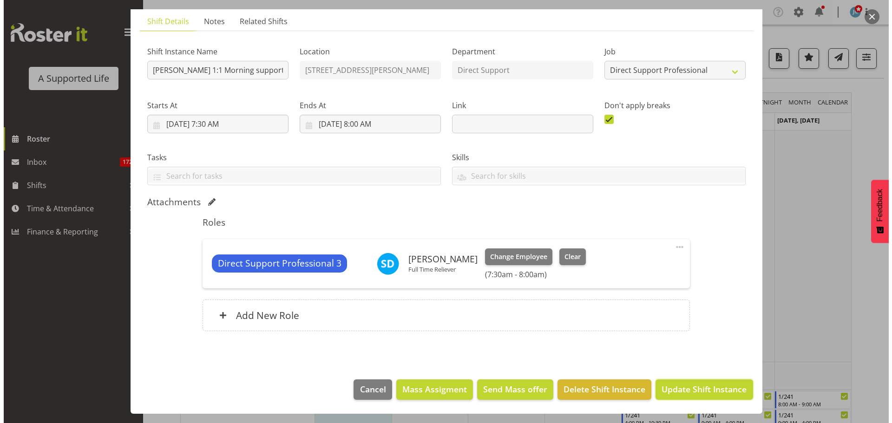
scroll to position [26, 0]
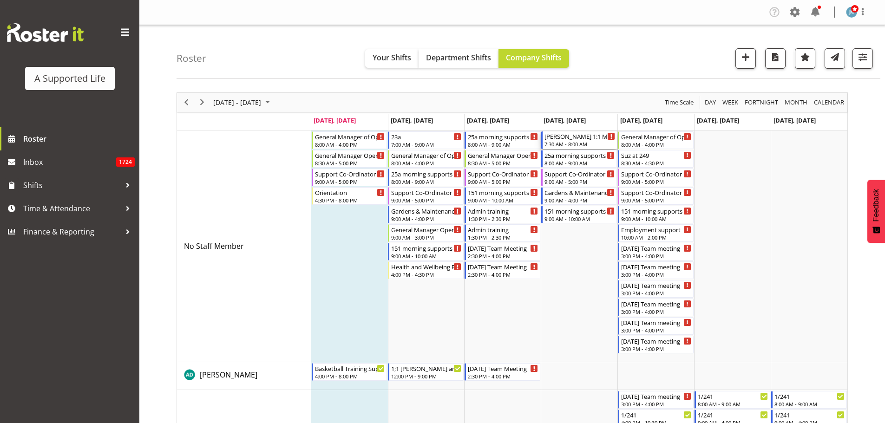
click at [569, 141] on div "7:30 AM - 8:00 AM" at bounding box center [579, 143] width 71 height 7
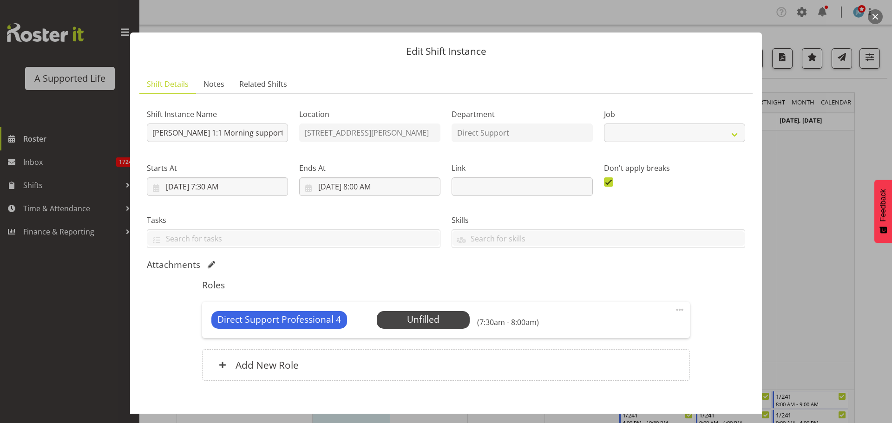
select select "4112"
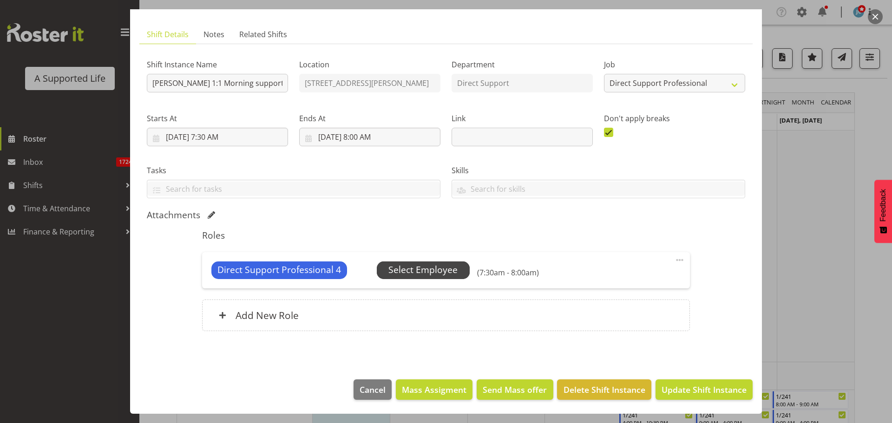
click at [449, 266] on span "Select Employee" at bounding box center [422, 269] width 69 height 13
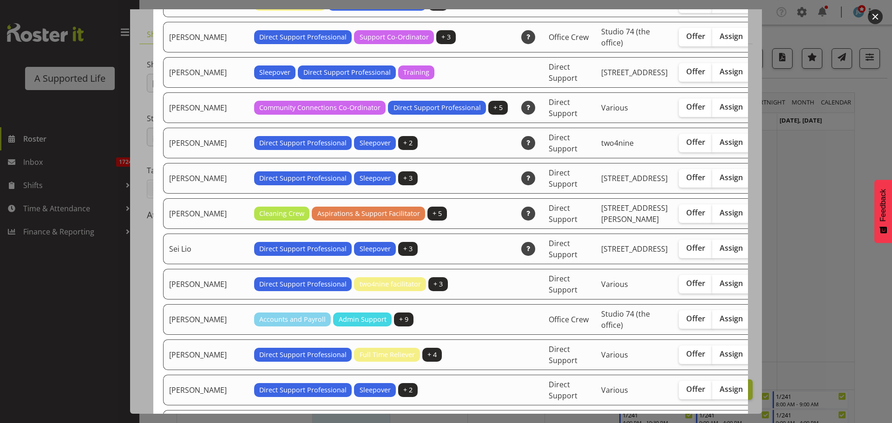
scroll to position [2663, 0]
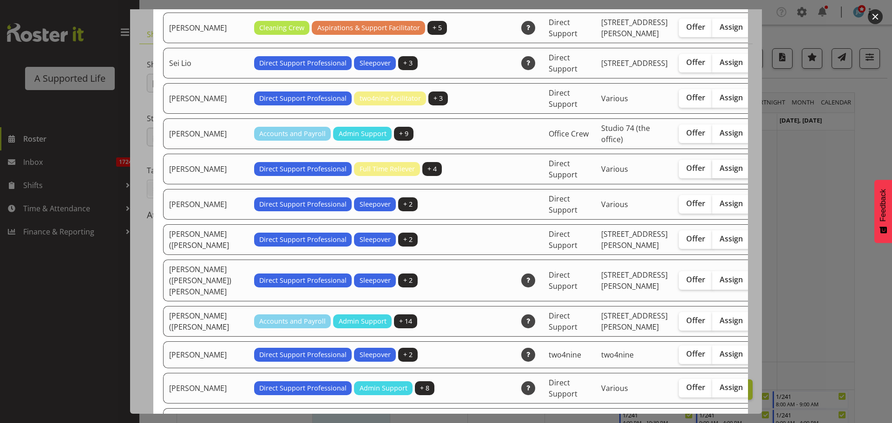
click at [712, 178] on label "Assign" at bounding box center [731, 169] width 38 height 19
click at [712, 171] on input "Assign" at bounding box center [715, 168] width 6 height 6
checkbox input "true"
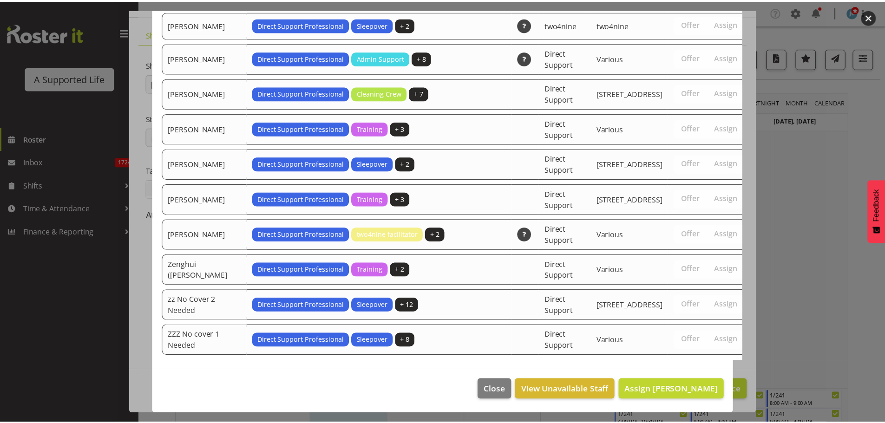
scroll to position [3145, 0]
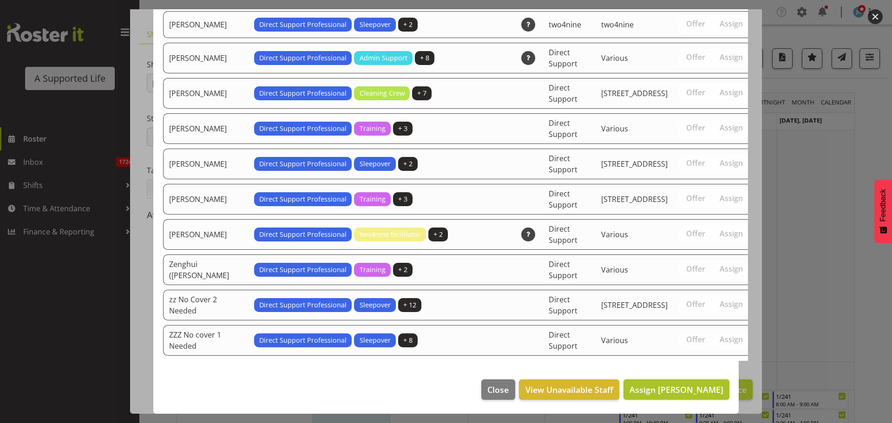
click at [704, 387] on span "Assign Skylah Davidson" at bounding box center [676, 389] width 94 height 11
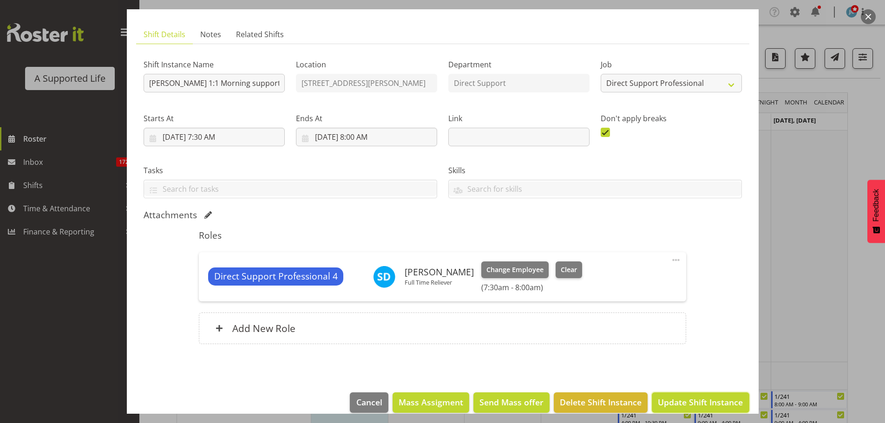
click at [706, 402] on span "Update Shift Instance" at bounding box center [700, 402] width 85 height 12
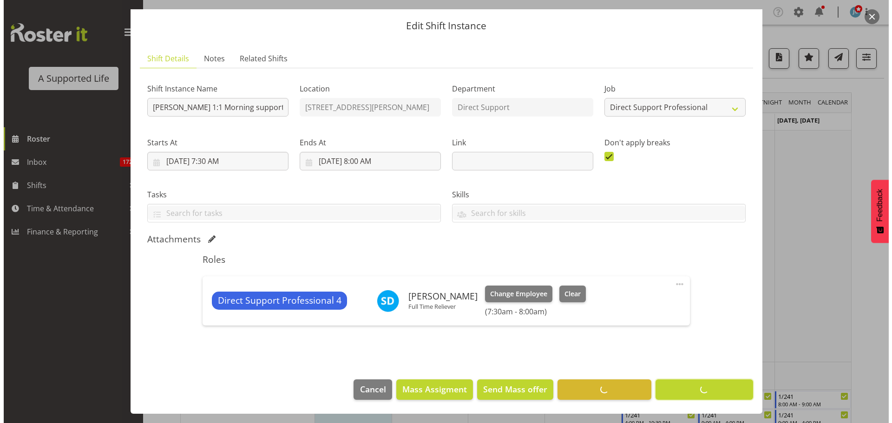
scroll to position [26, 0]
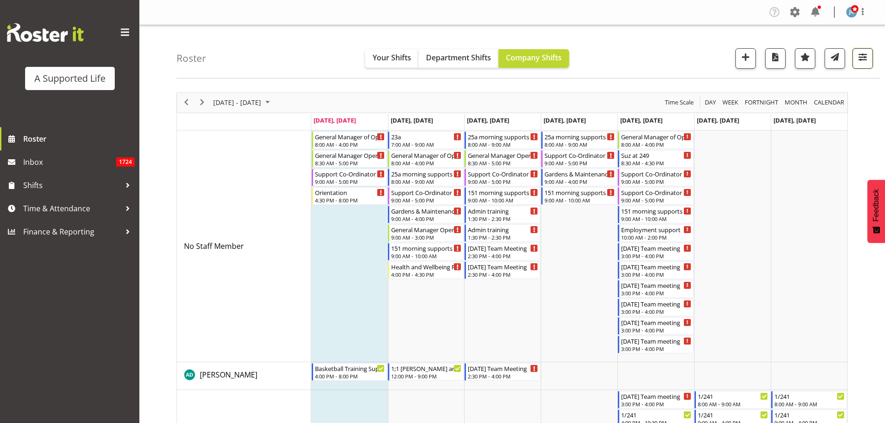
click at [867, 56] on span "button" at bounding box center [862, 57] width 12 height 12
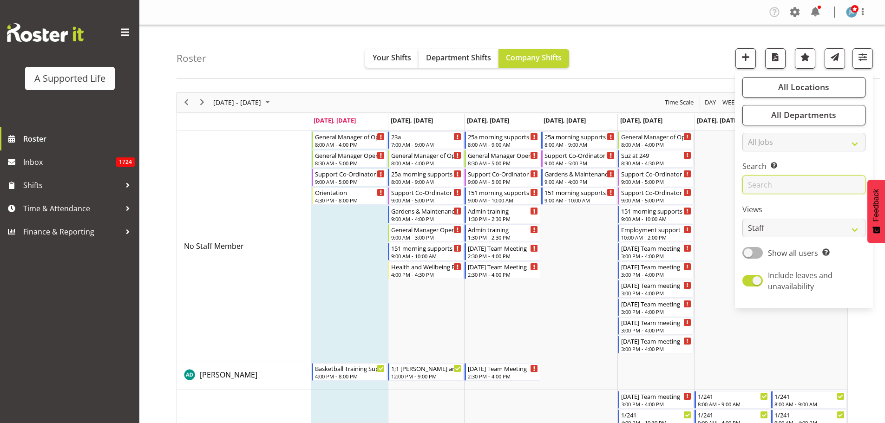
click at [777, 187] on input "text" at bounding box center [803, 185] width 123 height 19
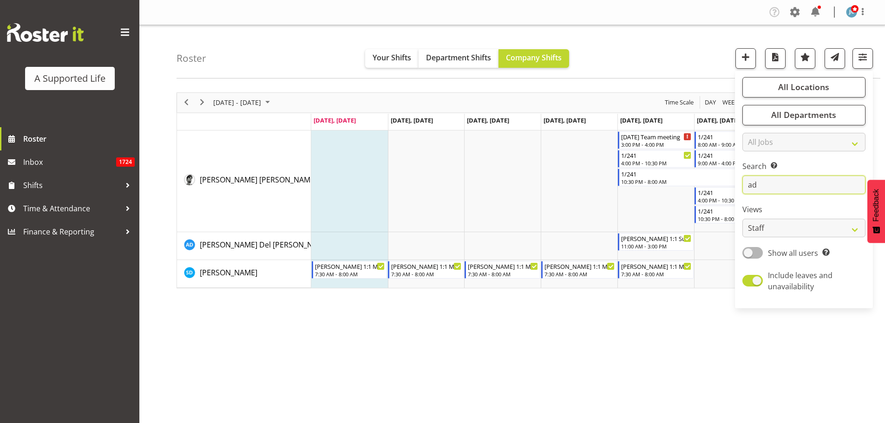
type input "a"
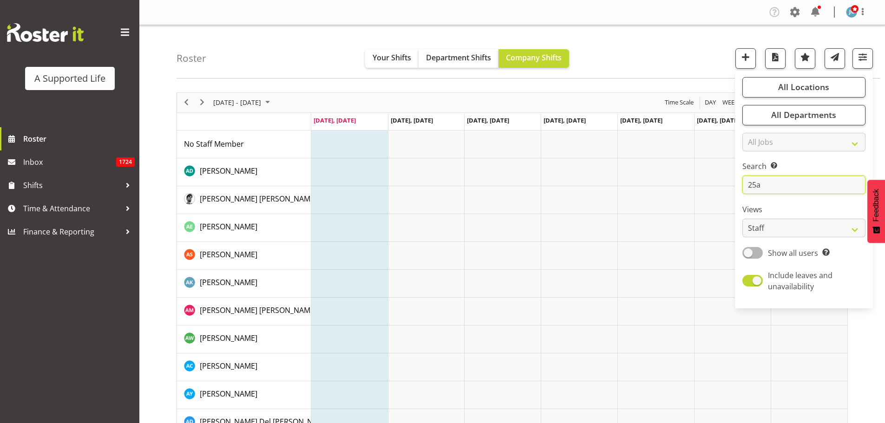
type input "25a"
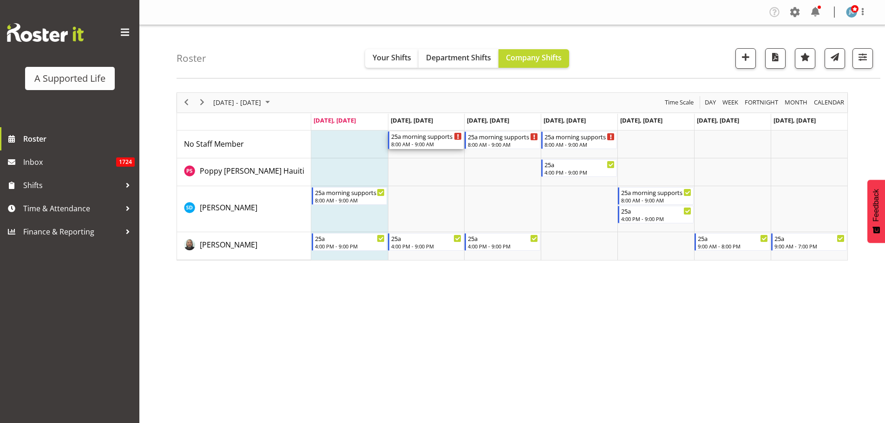
click at [414, 138] on div "25a morning supports" at bounding box center [426, 135] width 71 height 9
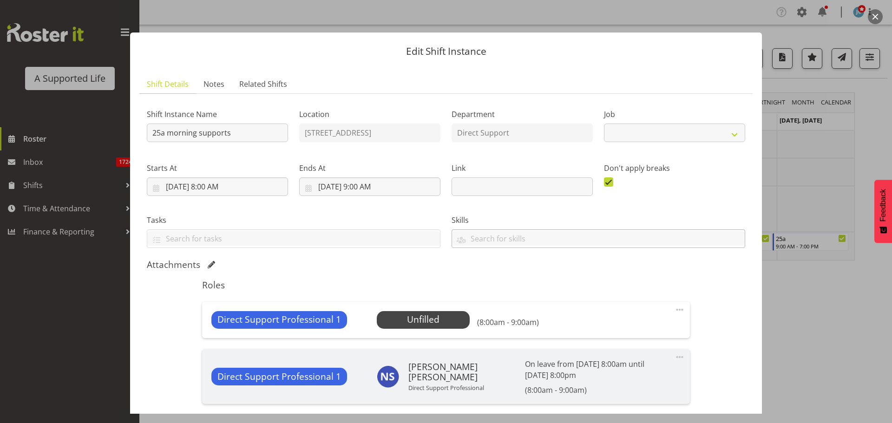
select select "4112"
click at [434, 322] on span "Select Employee" at bounding box center [422, 319] width 69 height 13
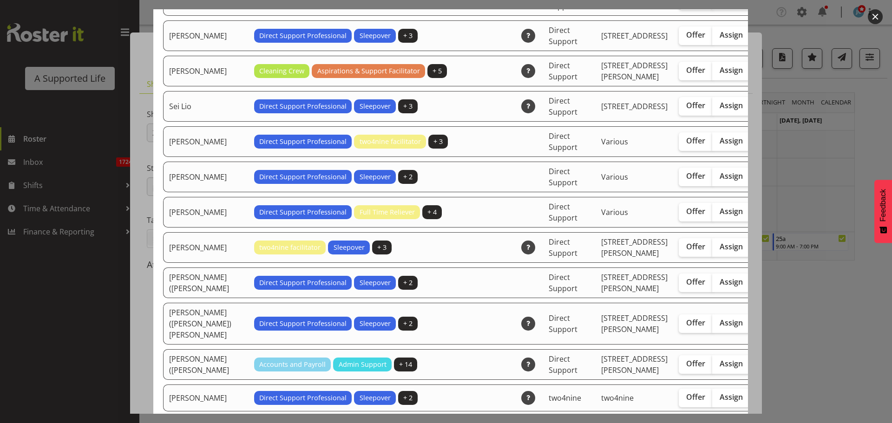
scroll to position [2477, 0]
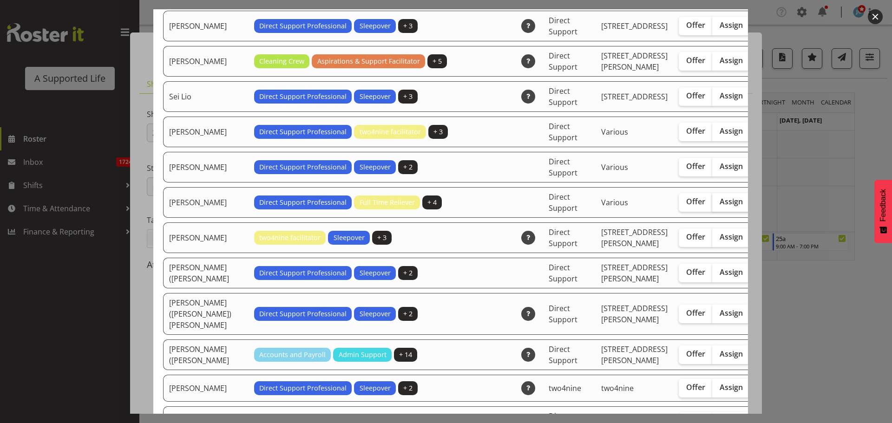
click at [719, 206] on span "Assign" at bounding box center [730, 201] width 23 height 9
click at [712, 205] on input "Assign" at bounding box center [715, 202] width 6 height 6
checkbox input "true"
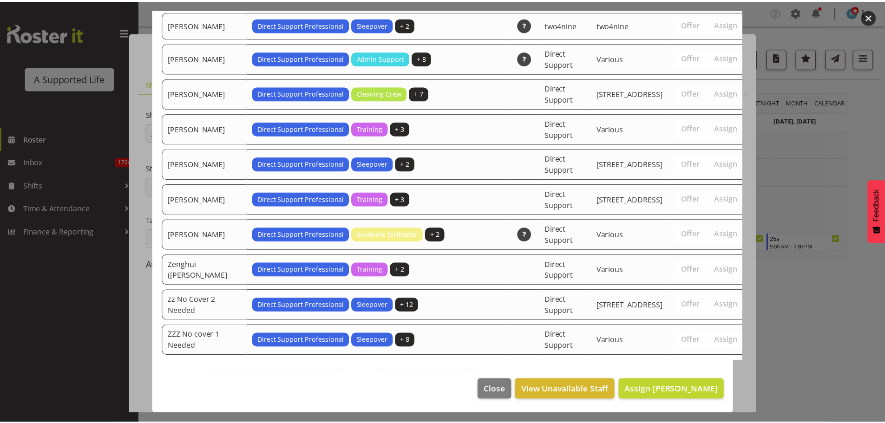
scroll to position [2996, 0]
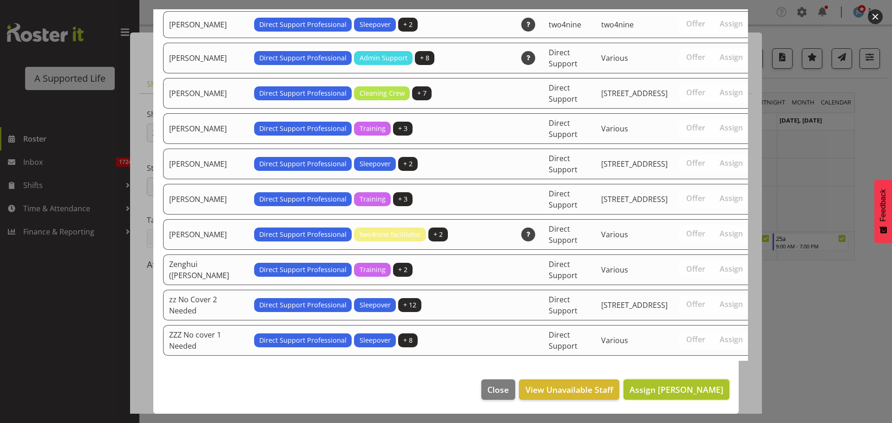
click at [677, 388] on span "Assign Skylah Davidson" at bounding box center [676, 389] width 94 height 11
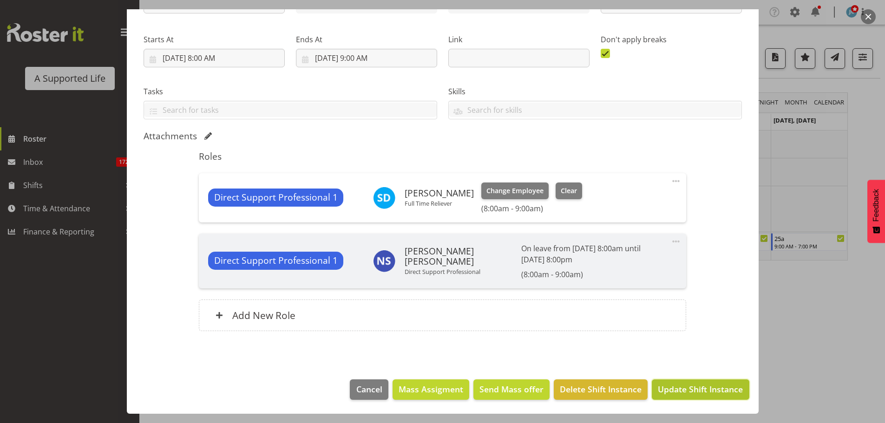
click at [682, 387] on span "Update Shift Instance" at bounding box center [700, 389] width 85 height 12
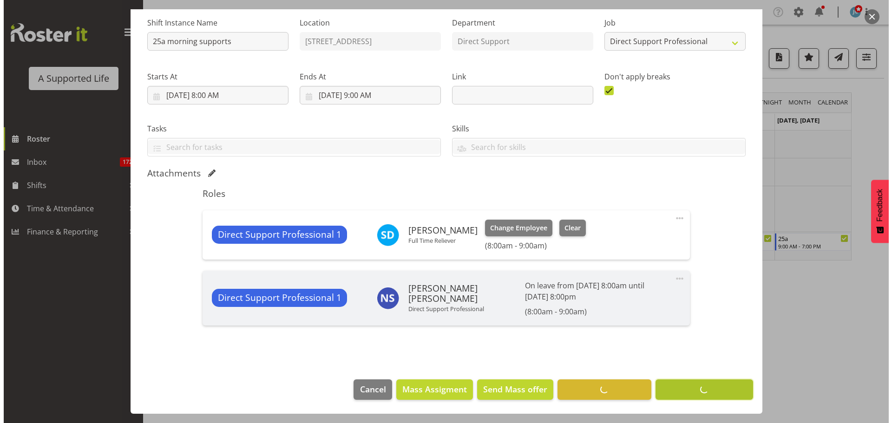
scroll to position [92, 0]
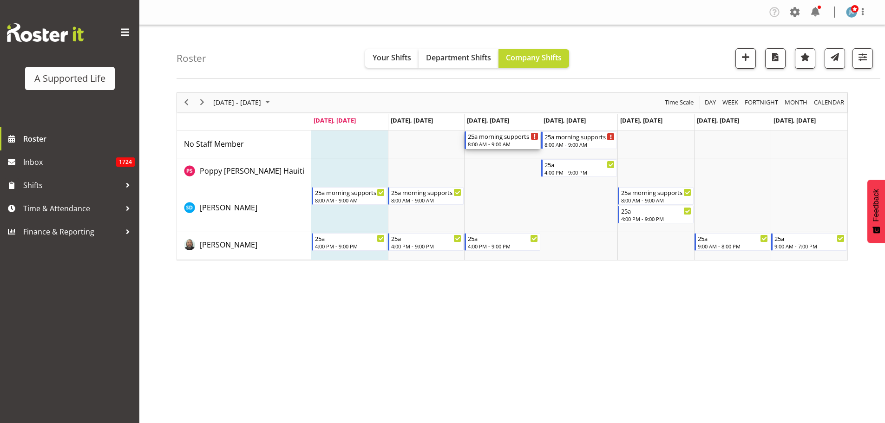
click at [477, 145] on div "8:00 AM - 9:00 AM" at bounding box center [503, 143] width 71 height 7
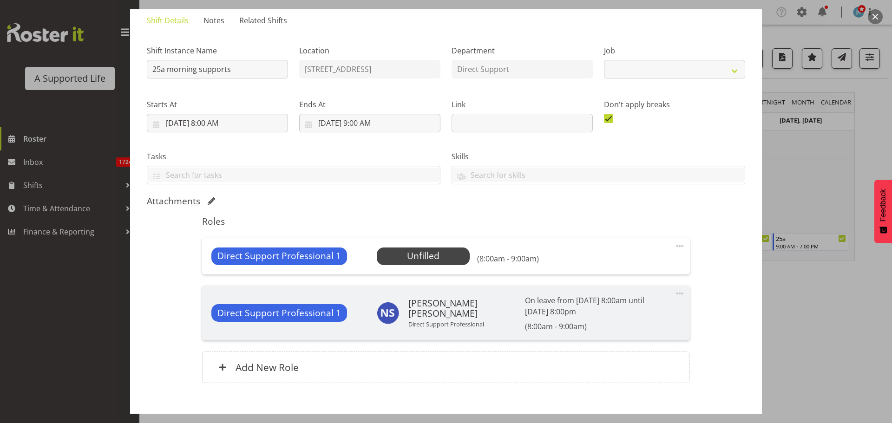
select select "4112"
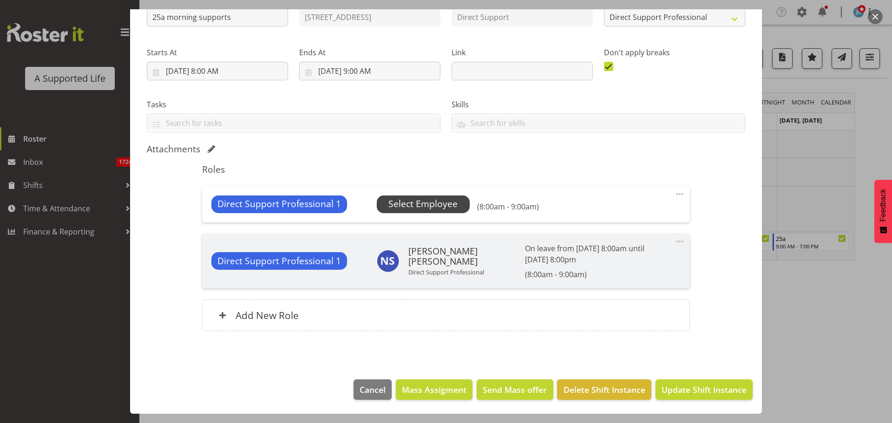
click at [439, 206] on span "Select Employee" at bounding box center [422, 203] width 69 height 13
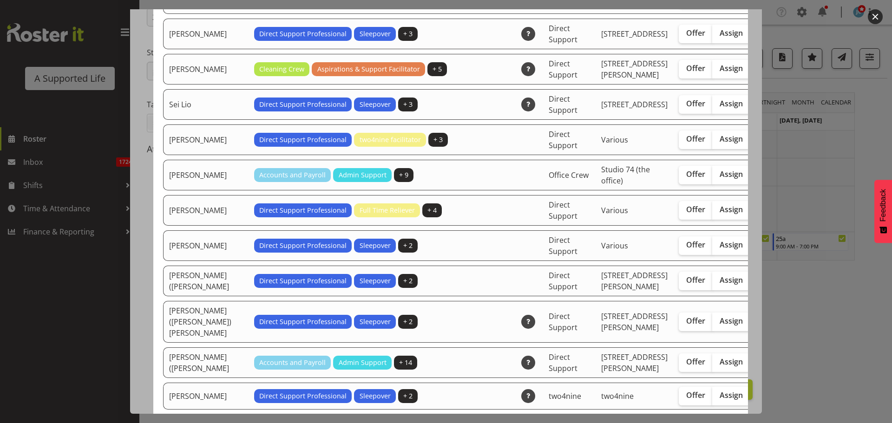
scroll to position [2601, 0]
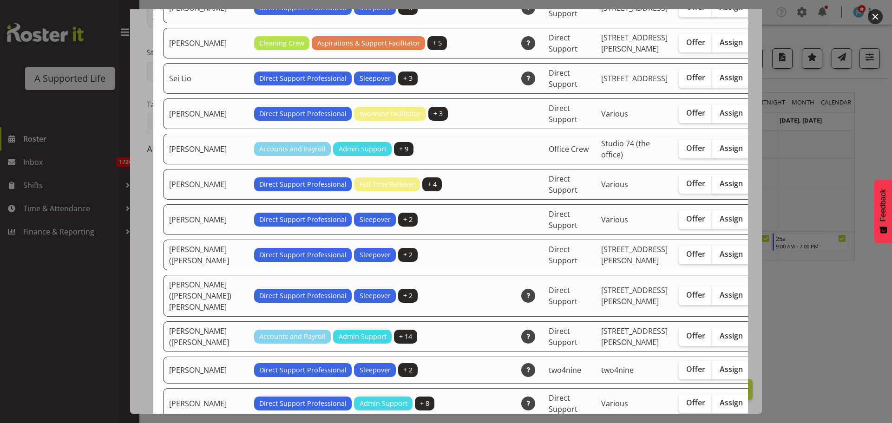
click at [719, 188] on span "Assign" at bounding box center [730, 183] width 23 height 9
click at [712, 187] on input "Assign" at bounding box center [715, 184] width 6 height 6
checkbox input "true"
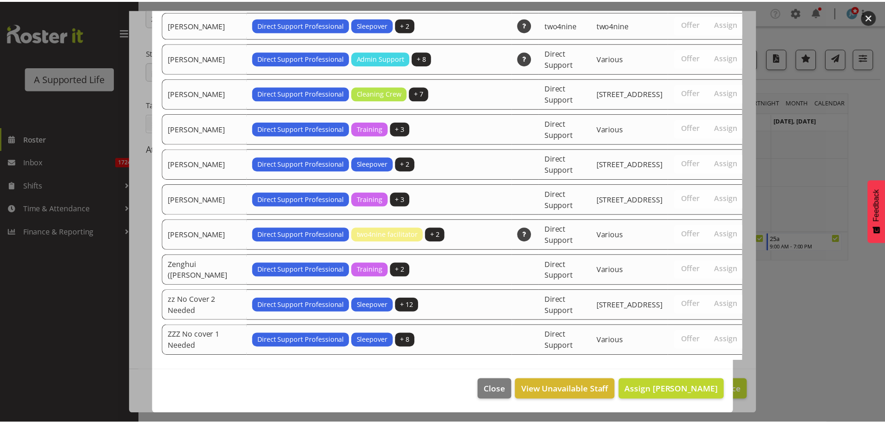
scroll to position [3109, 0]
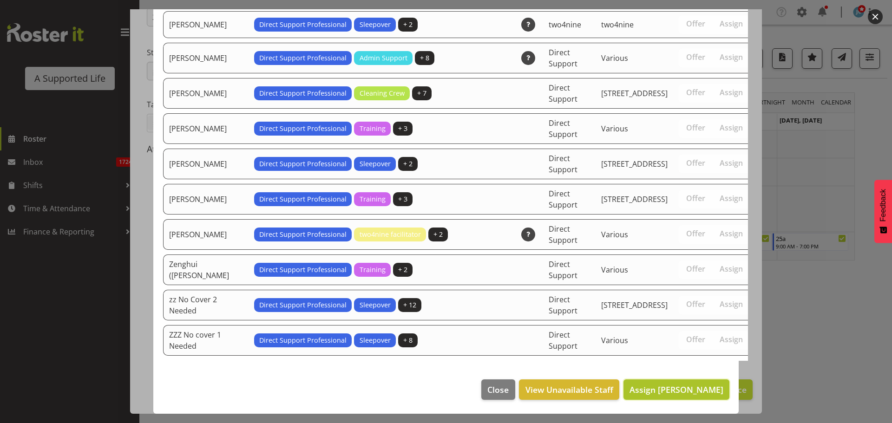
click at [697, 392] on span "Assign Skylah Davidson" at bounding box center [676, 389] width 94 height 11
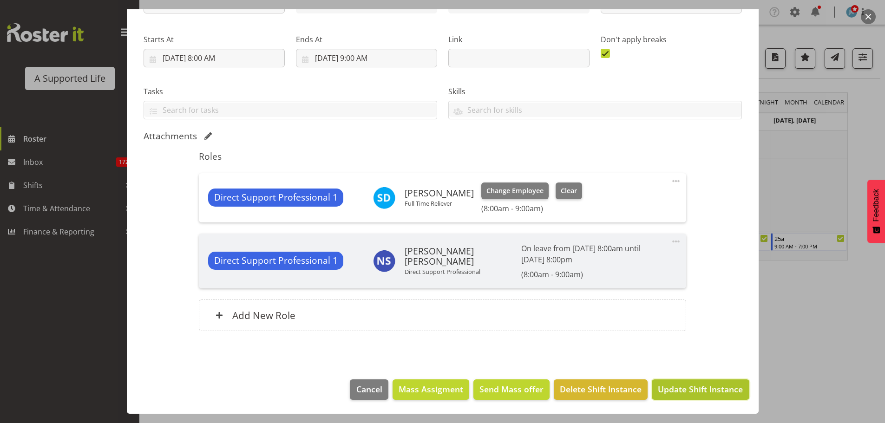
click at [695, 384] on span "Update Shift Instance" at bounding box center [700, 389] width 85 height 12
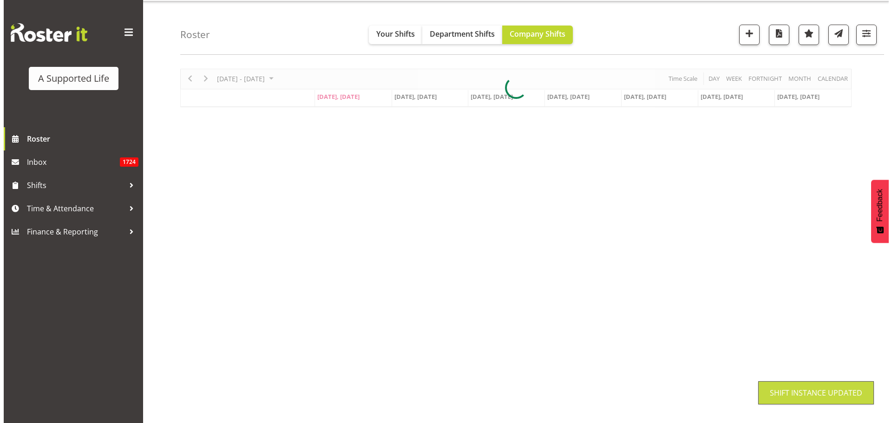
scroll to position [34, 0]
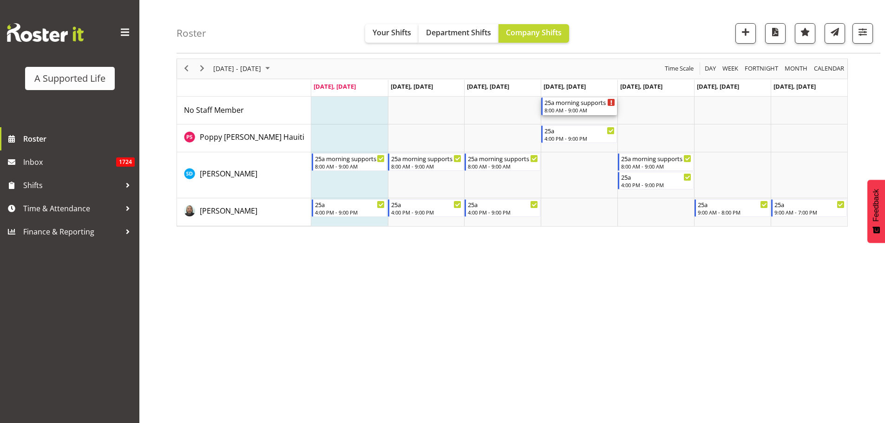
click at [569, 109] on div "8:00 AM - 9:00 AM" at bounding box center [579, 109] width 71 height 7
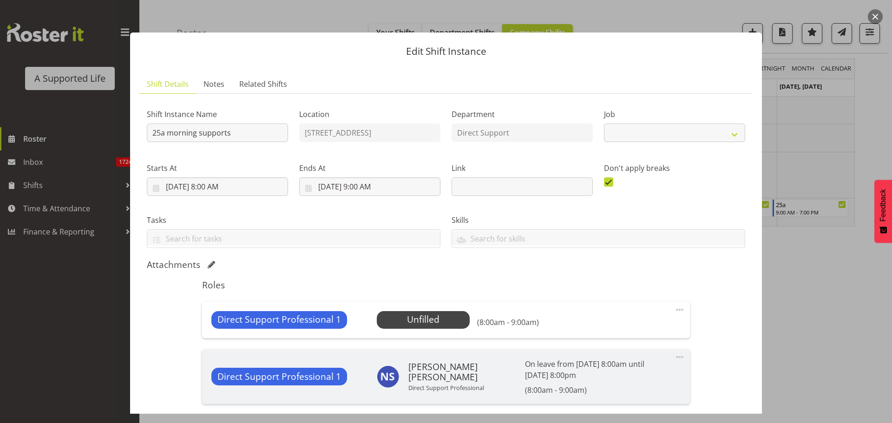
select select "4112"
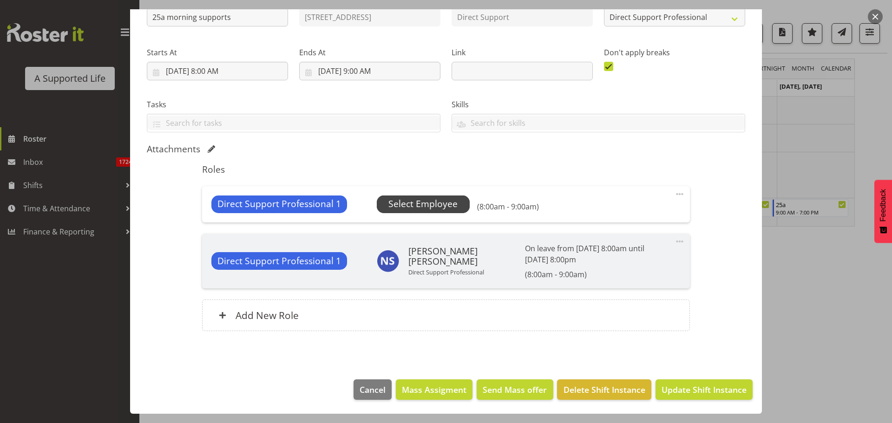
click at [455, 202] on span "Select Employee" at bounding box center [423, 205] width 93 height 18
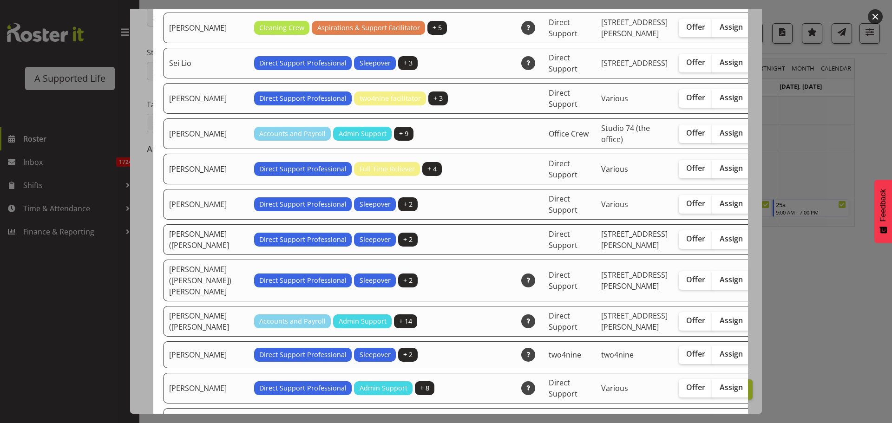
scroll to position [2725, 0]
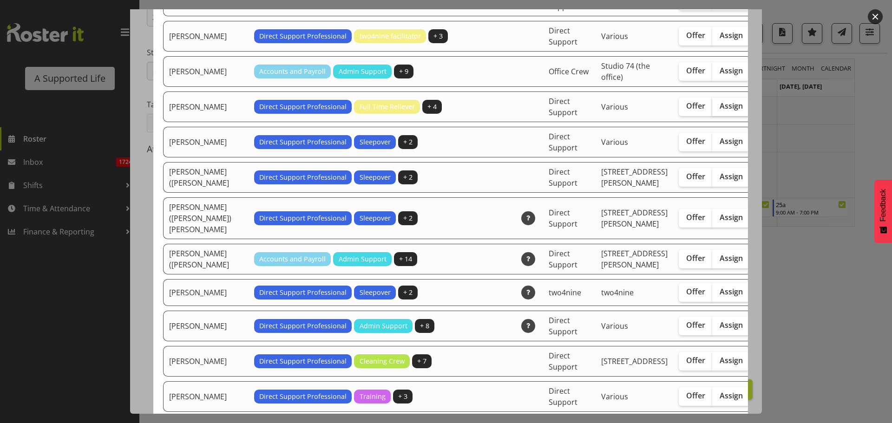
click at [719, 111] on span "Assign" at bounding box center [730, 105] width 23 height 9
click at [712, 109] on input "Assign" at bounding box center [715, 106] width 6 height 6
checkbox input "true"
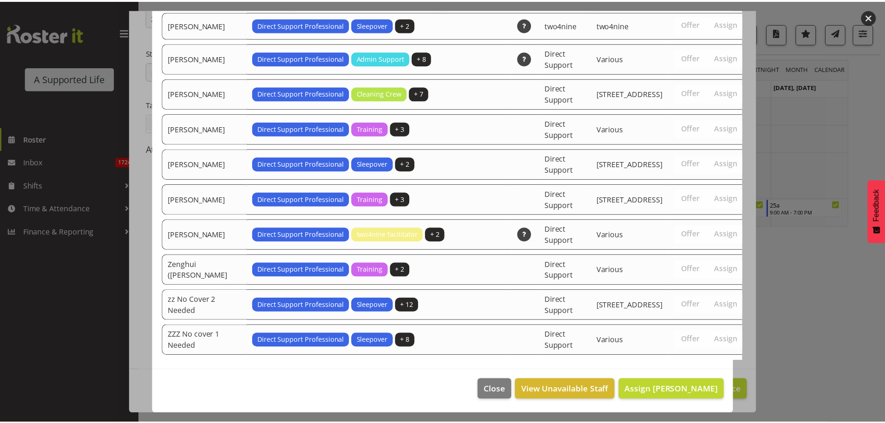
scroll to position [3145, 0]
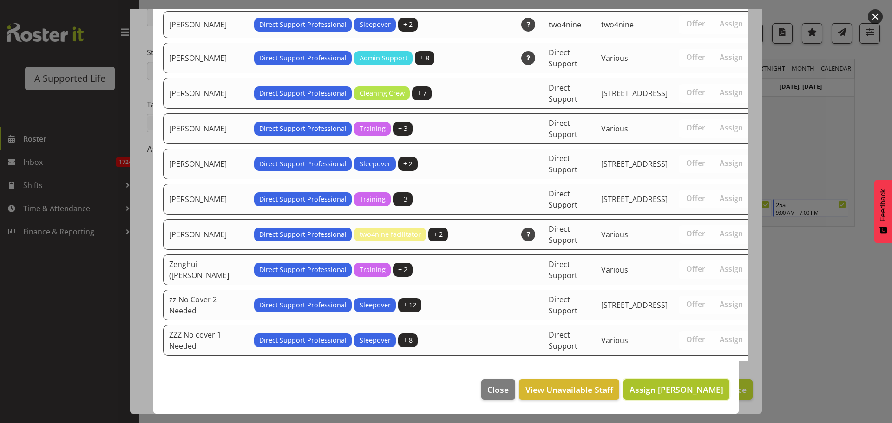
click at [711, 385] on span "Assign Skylah Davidson" at bounding box center [676, 389] width 94 height 11
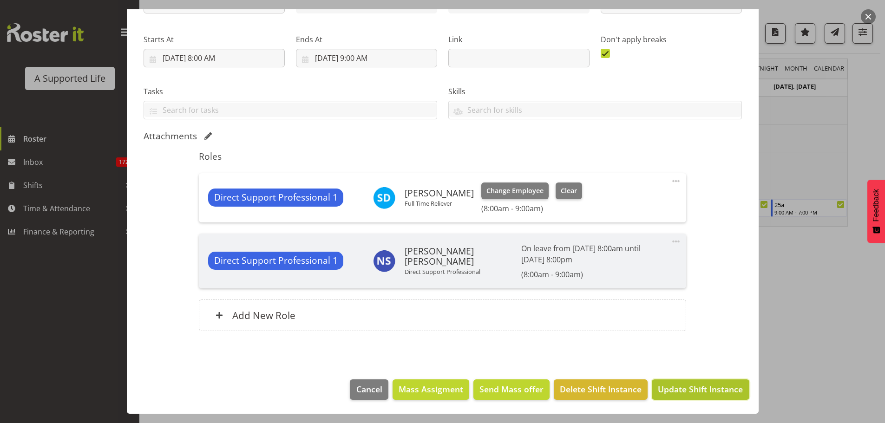
click at [712, 388] on span "Update Shift Instance" at bounding box center [700, 389] width 85 height 12
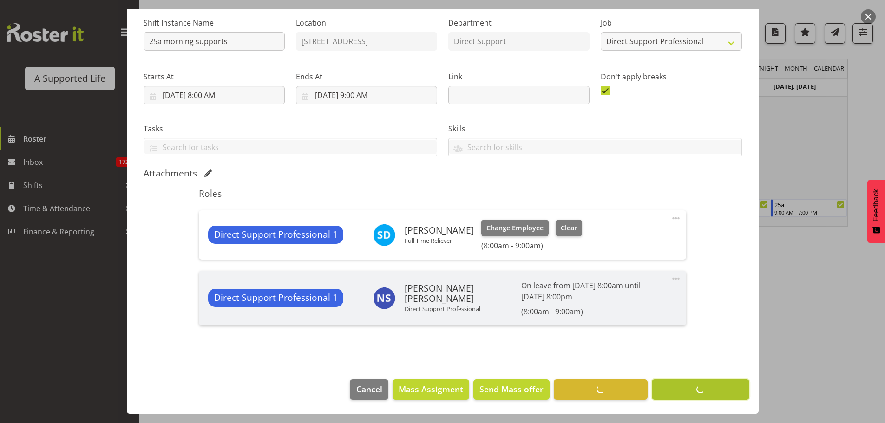
scroll to position [92, 0]
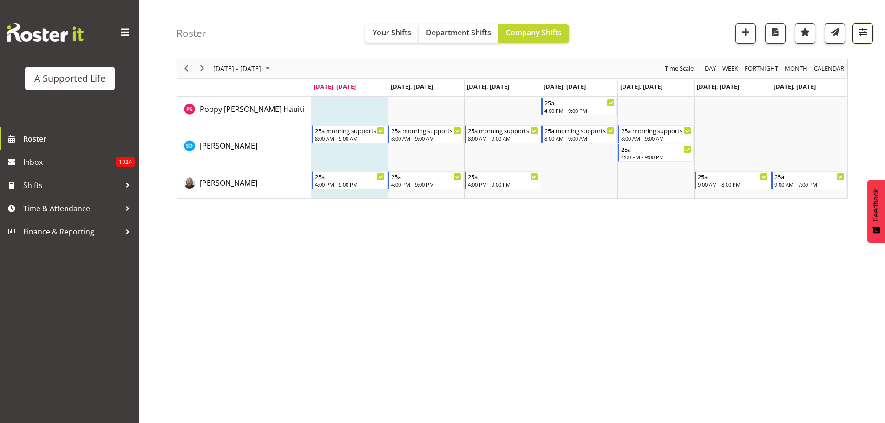
click at [857, 39] on button "button" at bounding box center [862, 33] width 20 height 20
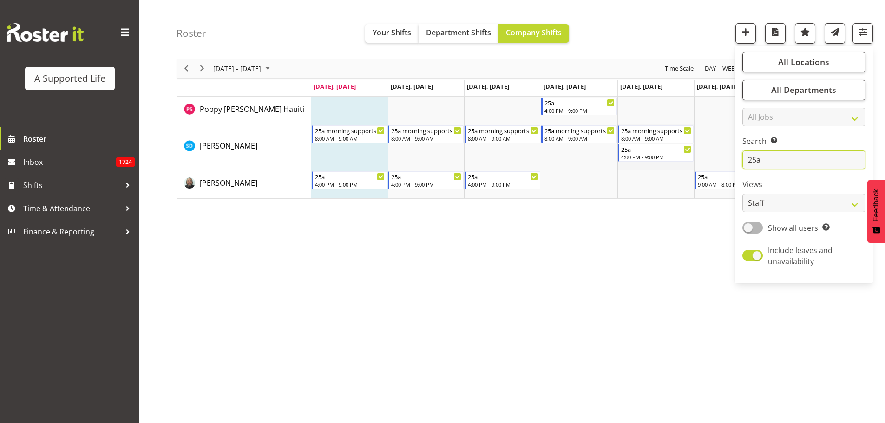
drag, startPoint x: 777, startPoint y: 157, endPoint x: 670, endPoint y: 169, distance: 107.4
click at [672, 169] on div "Roster Your Shifts Department Shifts Company Shifts All Locations Clear 1.241 E…" at bounding box center [511, 207] width 745 height 432
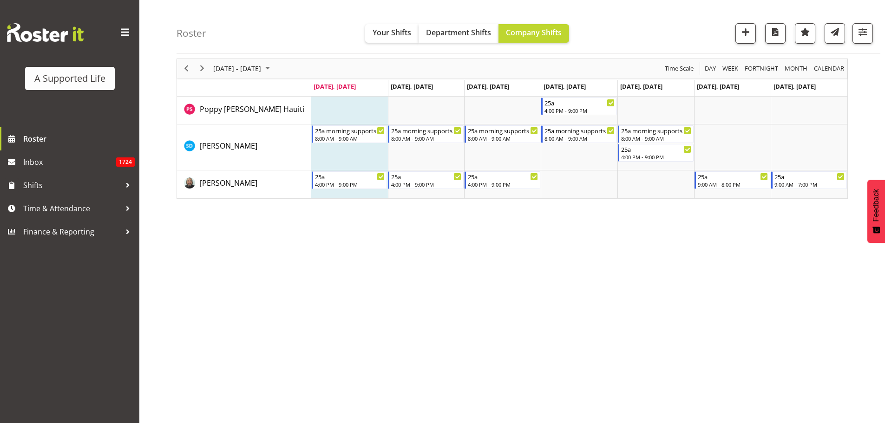
click at [875, 32] on div "Roster Your Shifts Department Shifts Company Shifts All Locations Clear 1.241 E…" at bounding box center [528, 26] width 704 height 53
click at [868, 32] on span "button" at bounding box center [862, 32] width 12 height 12
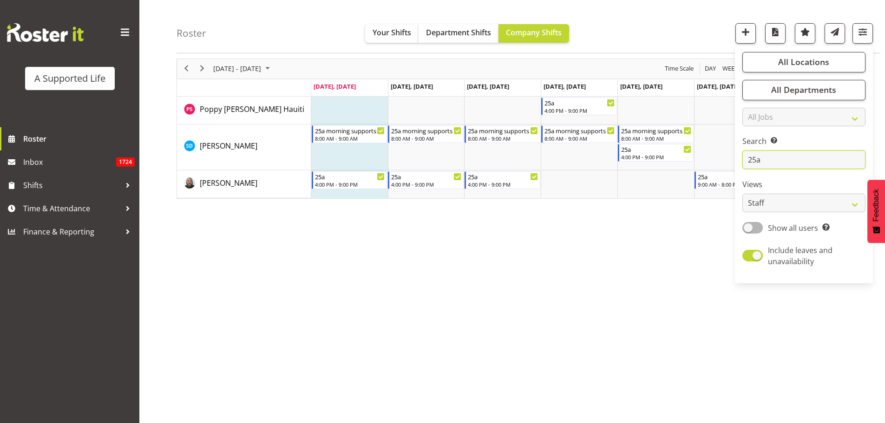
click at [793, 167] on input "25a" at bounding box center [803, 160] width 123 height 19
type input "2"
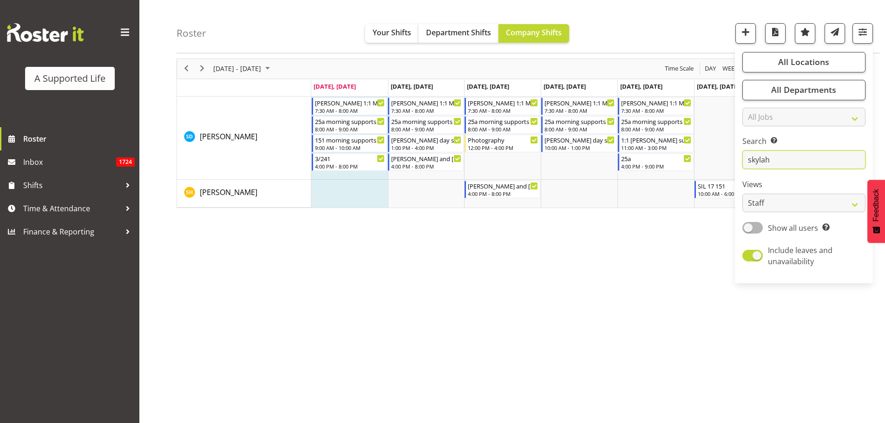
type input "skylah"
click at [624, 254] on div "August 18 - 24, 2025 Today Day Week Fortnight Month calendar Month Agenda Time …" at bounding box center [530, 238] width 708 height 372
